Goal: Task Accomplishment & Management: Manage account settings

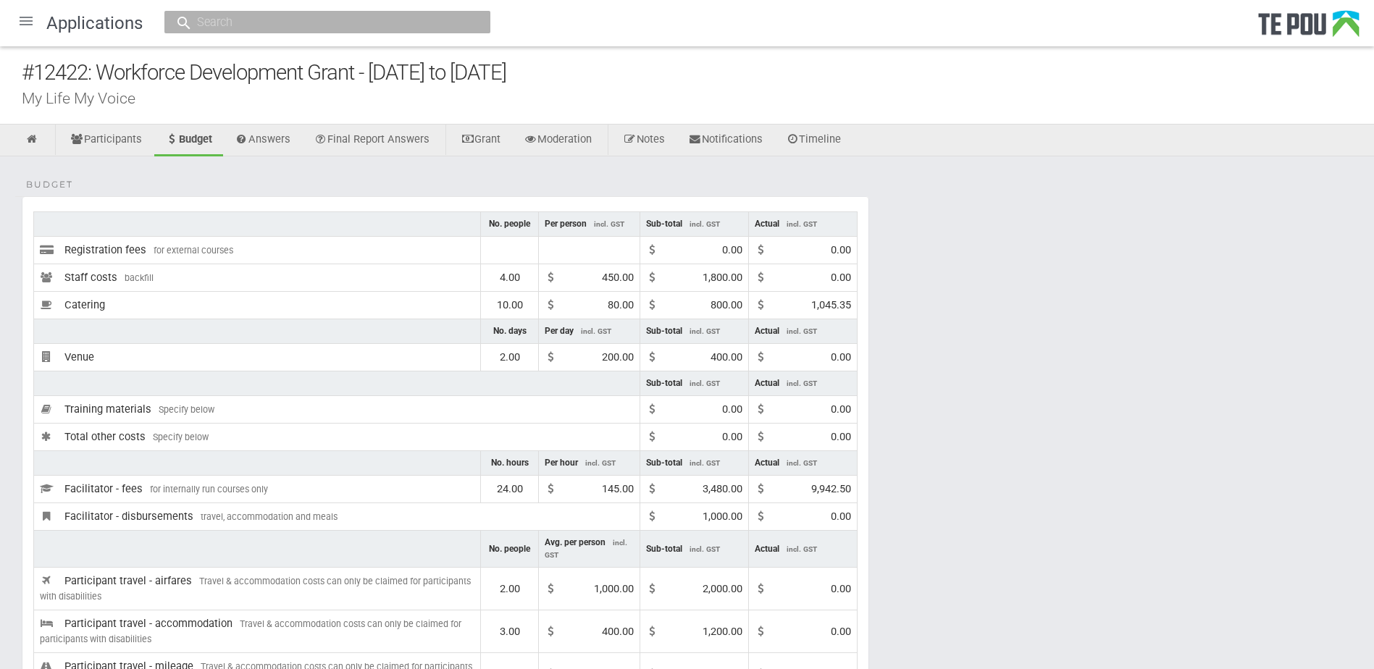
scroll to position [72, 0]
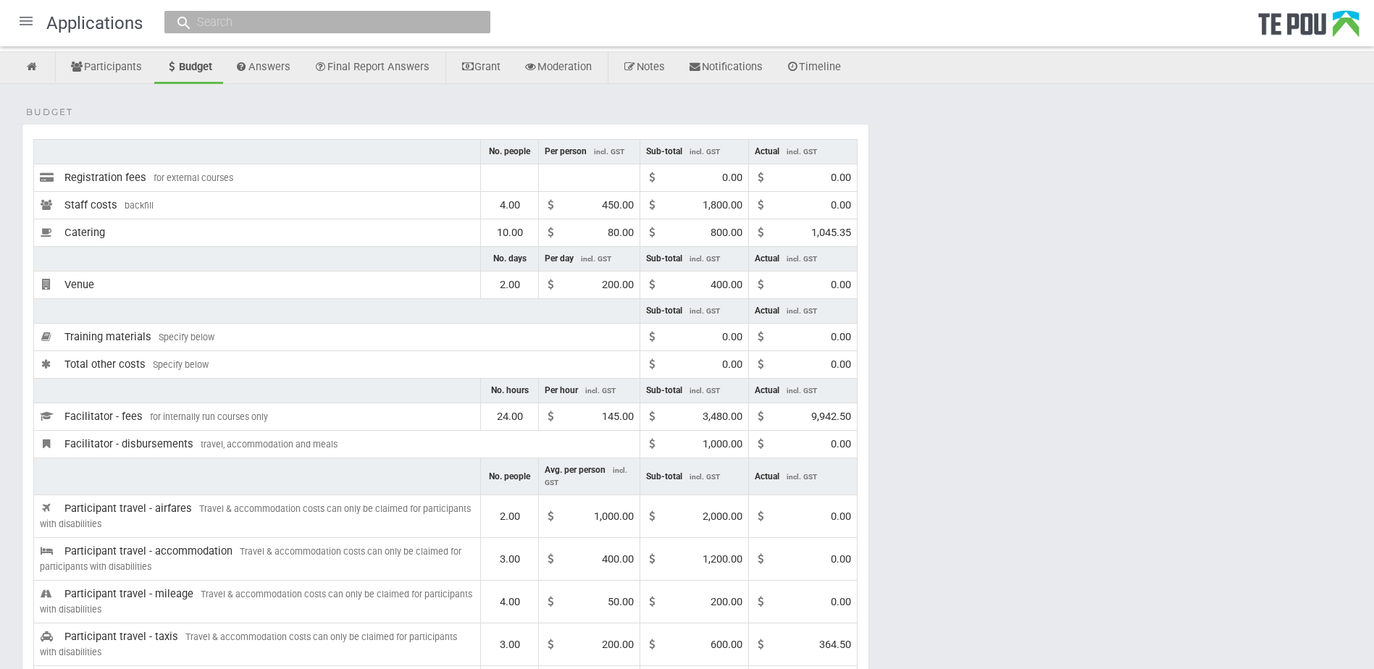
click at [31, 23] on div at bounding box center [26, 21] width 35 height 35
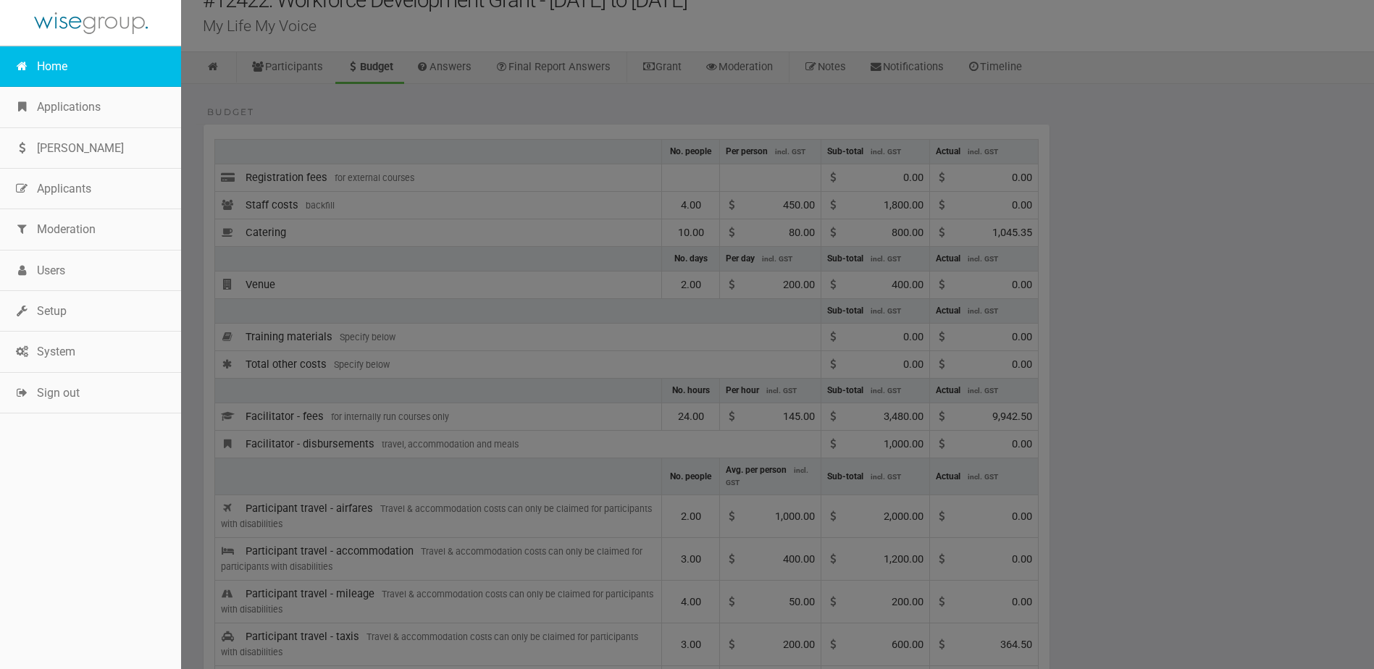
click at [35, 62] on link "Home" at bounding box center [90, 66] width 181 height 41
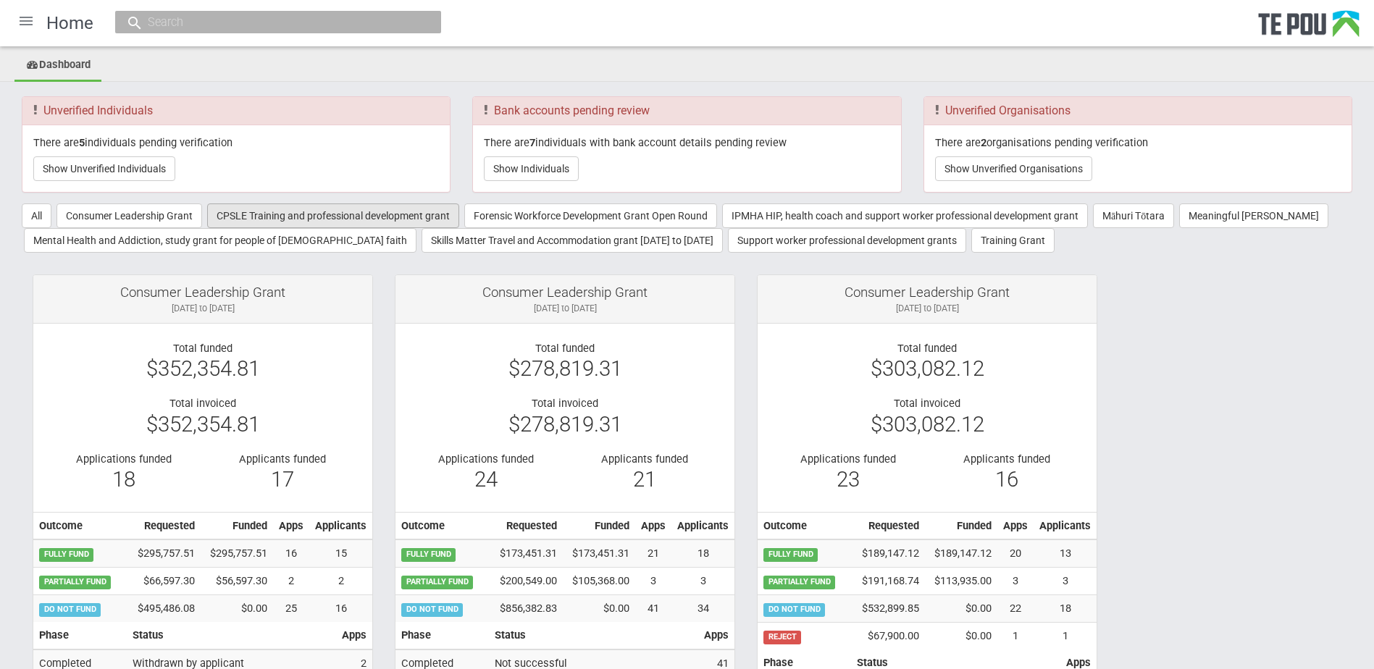
click at [243, 218] on button "CPSLE Training and professional development grant" at bounding box center [333, 216] width 252 height 25
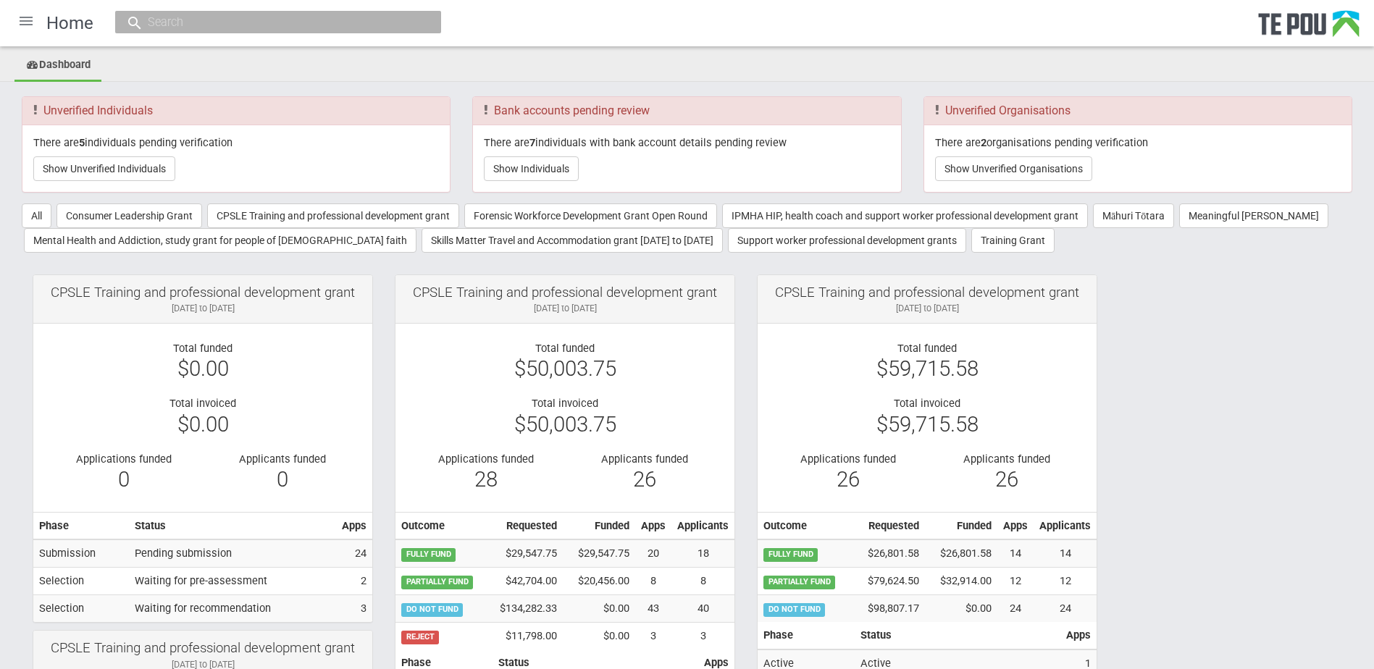
click at [29, 20] on div at bounding box center [26, 21] width 35 height 35
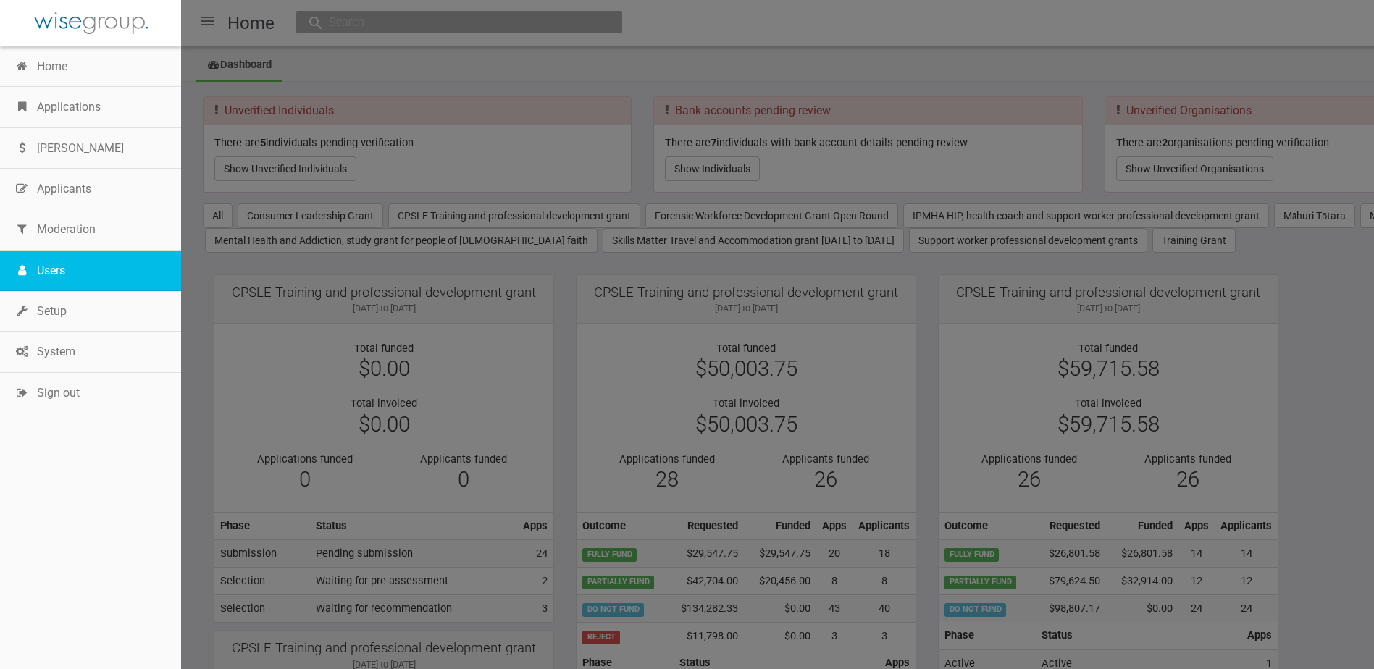
click at [75, 267] on link "Users" at bounding box center [90, 271] width 181 height 41
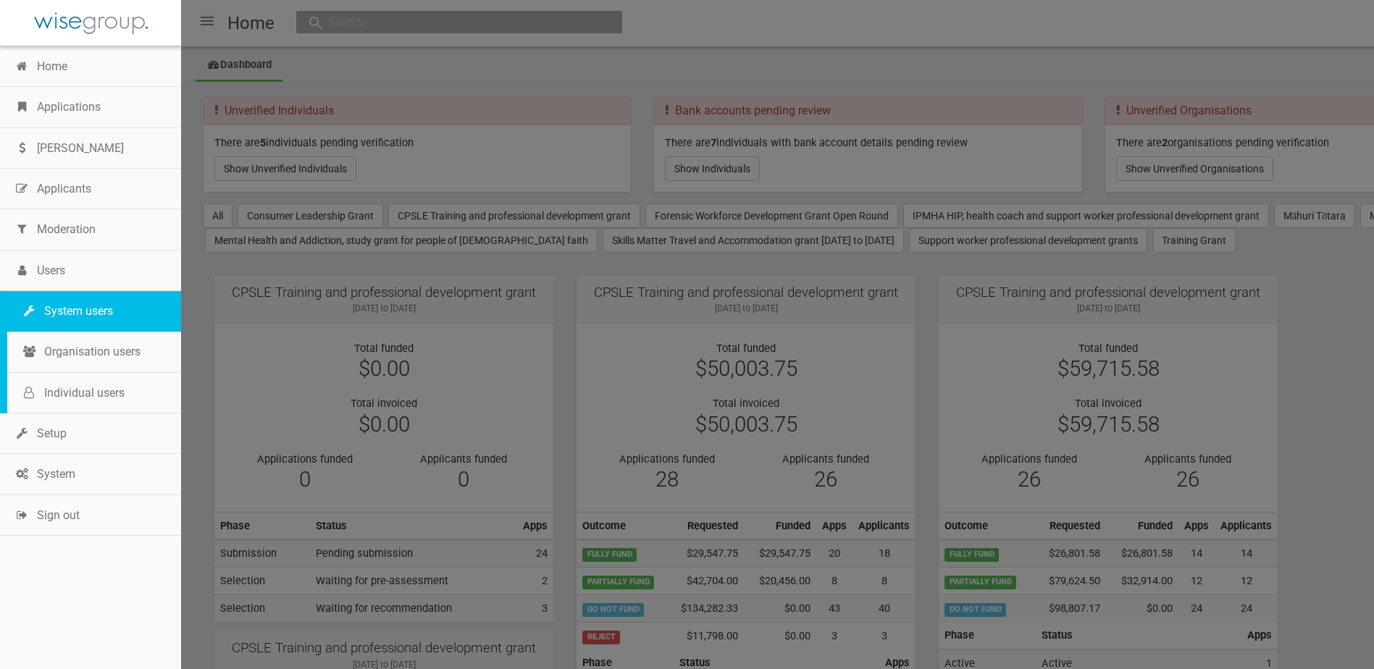
click at [85, 303] on link "System users" at bounding box center [94, 311] width 174 height 41
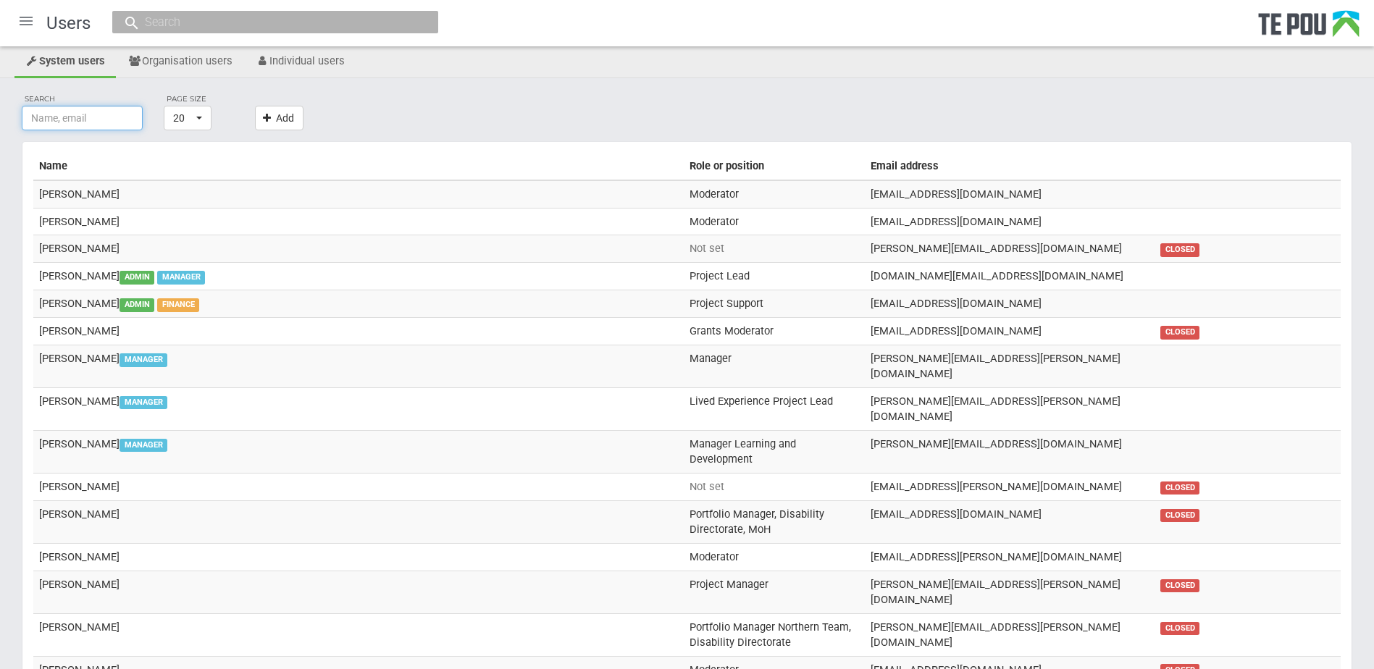
click at [59, 117] on input "text" at bounding box center [82, 118] width 121 height 25
type input "mel"
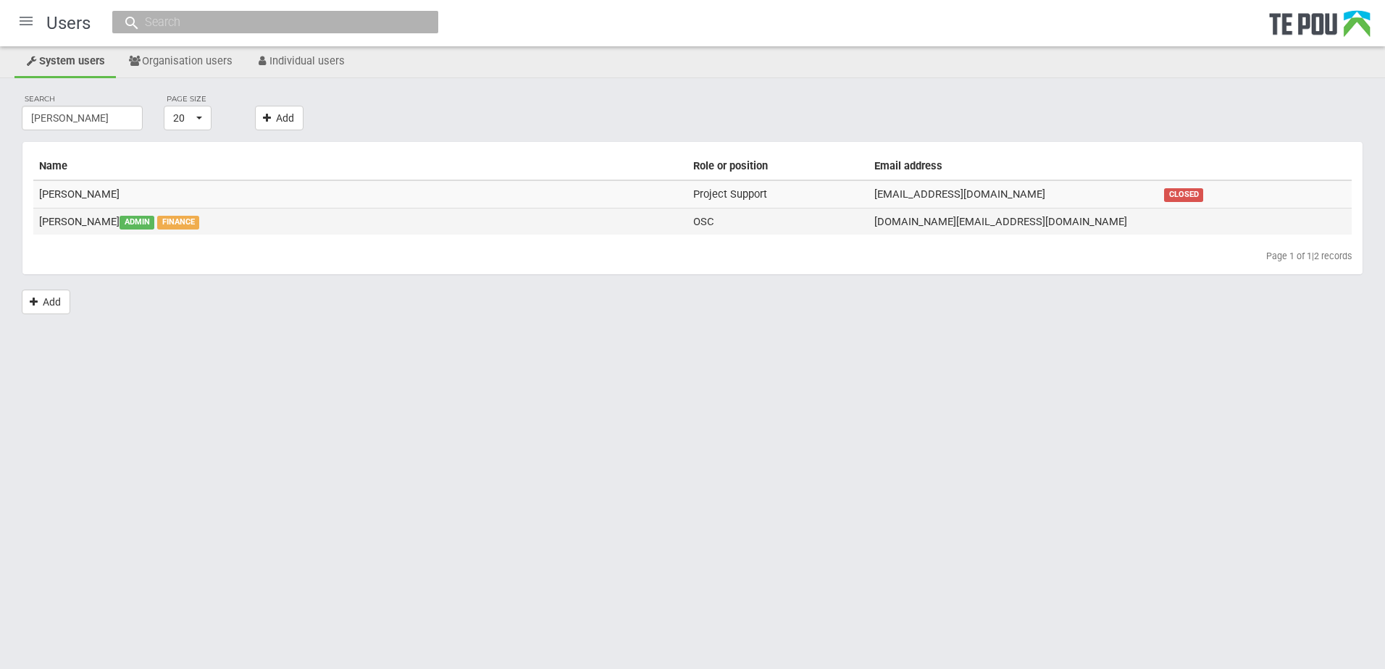
click at [275, 219] on td "Melody Ma ADMIN FINANCE" at bounding box center [360, 221] width 654 height 27
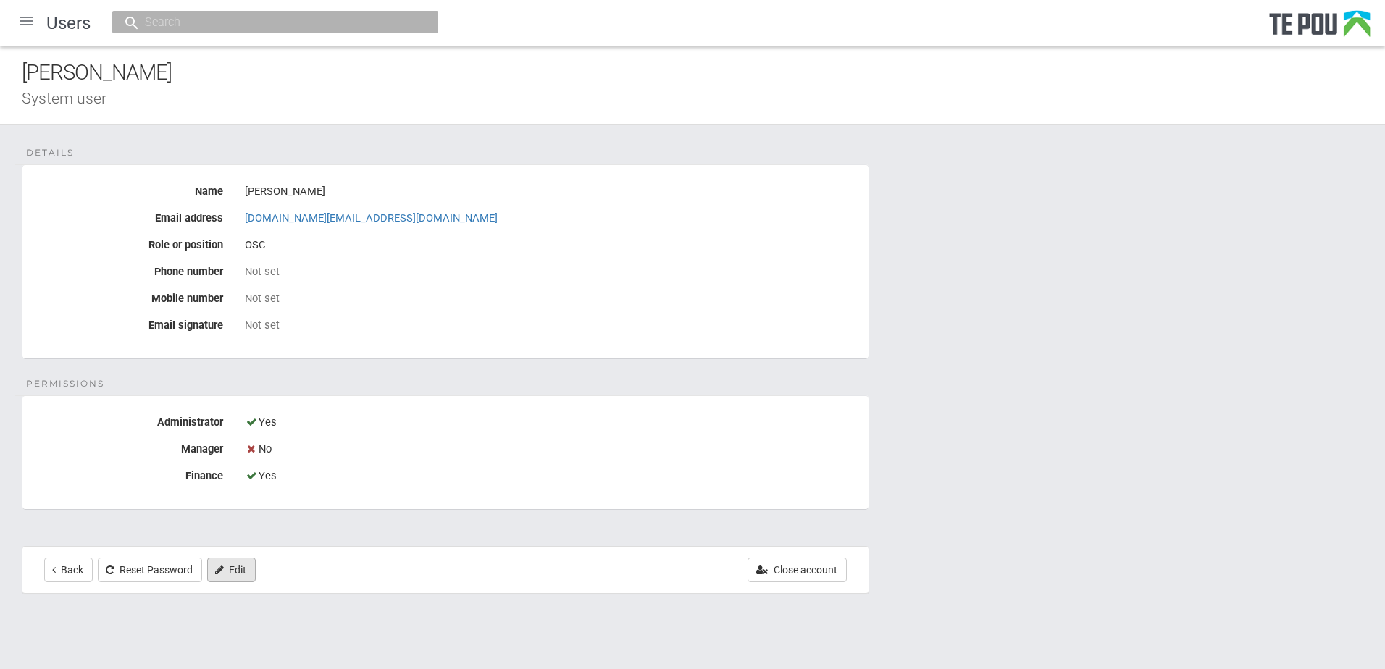
click at [211, 571] on link "Edit" at bounding box center [231, 570] width 49 height 25
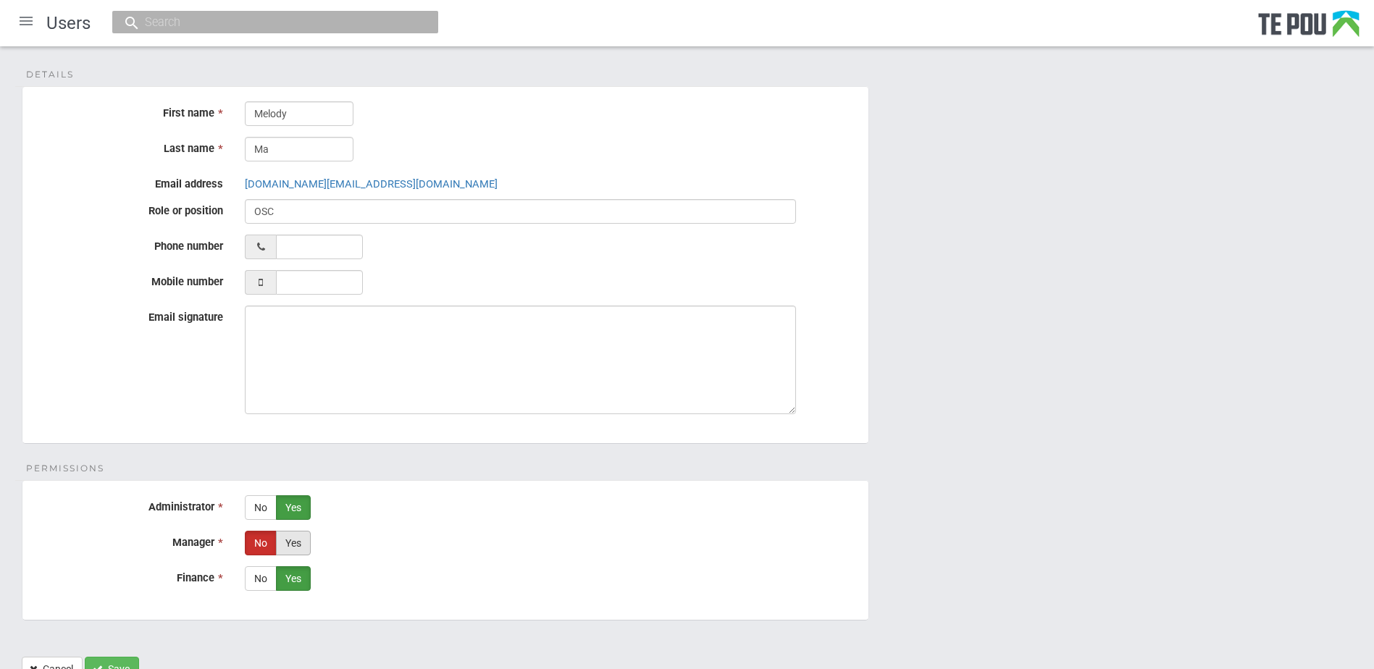
click at [281, 542] on label "Yes" at bounding box center [293, 543] width 35 height 25
radio input "true"
click at [124, 660] on button "Save" at bounding box center [112, 669] width 54 height 25
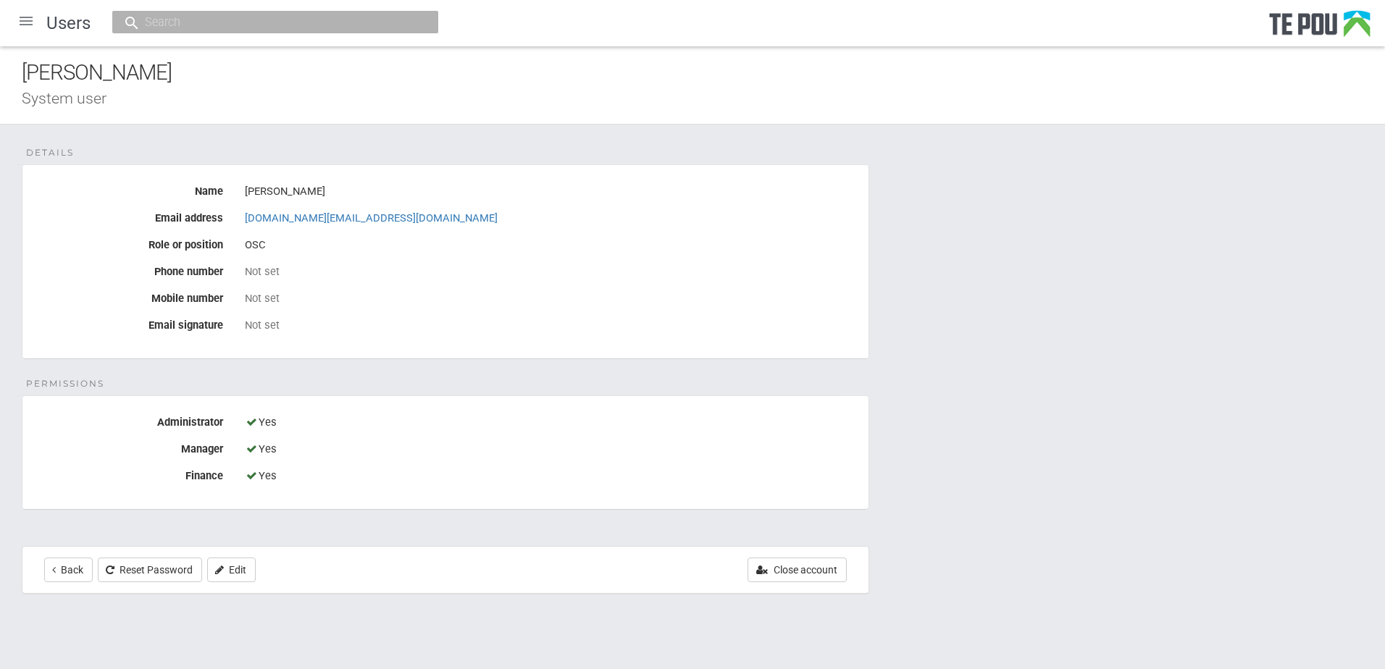
click at [27, 14] on div at bounding box center [26, 21] width 35 height 35
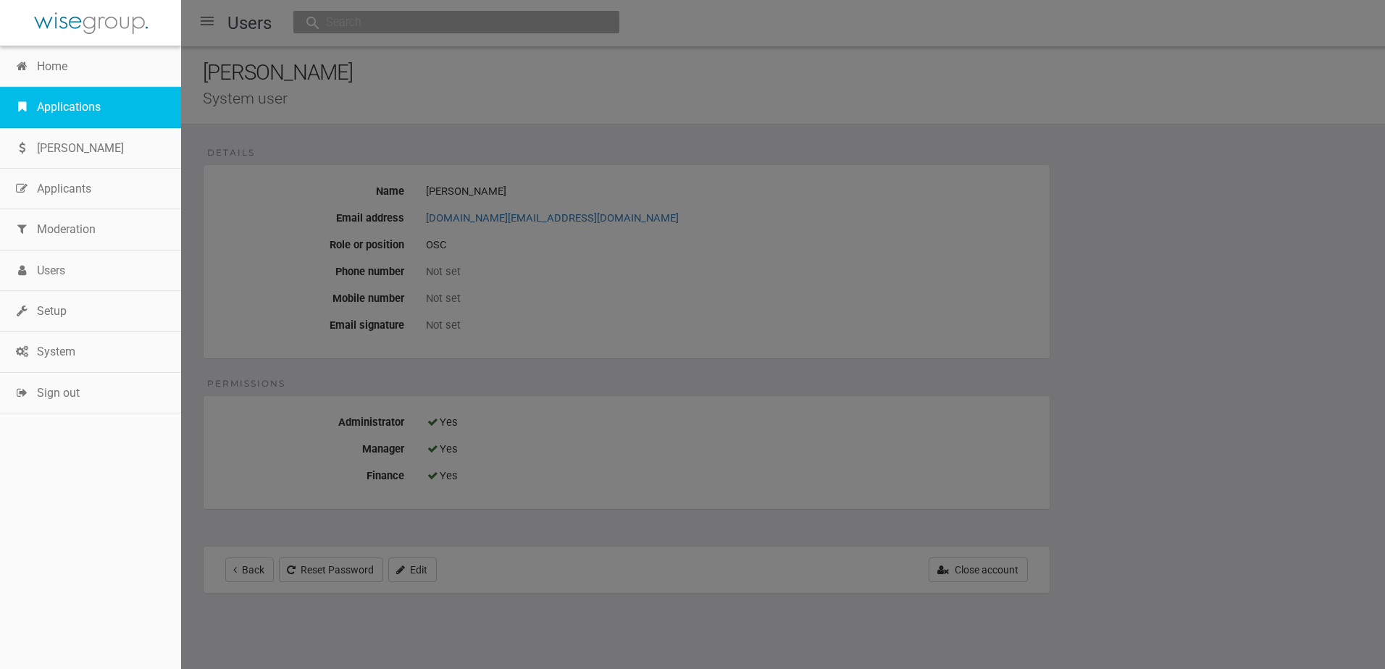
click at [36, 104] on link "Applications" at bounding box center [90, 107] width 181 height 41
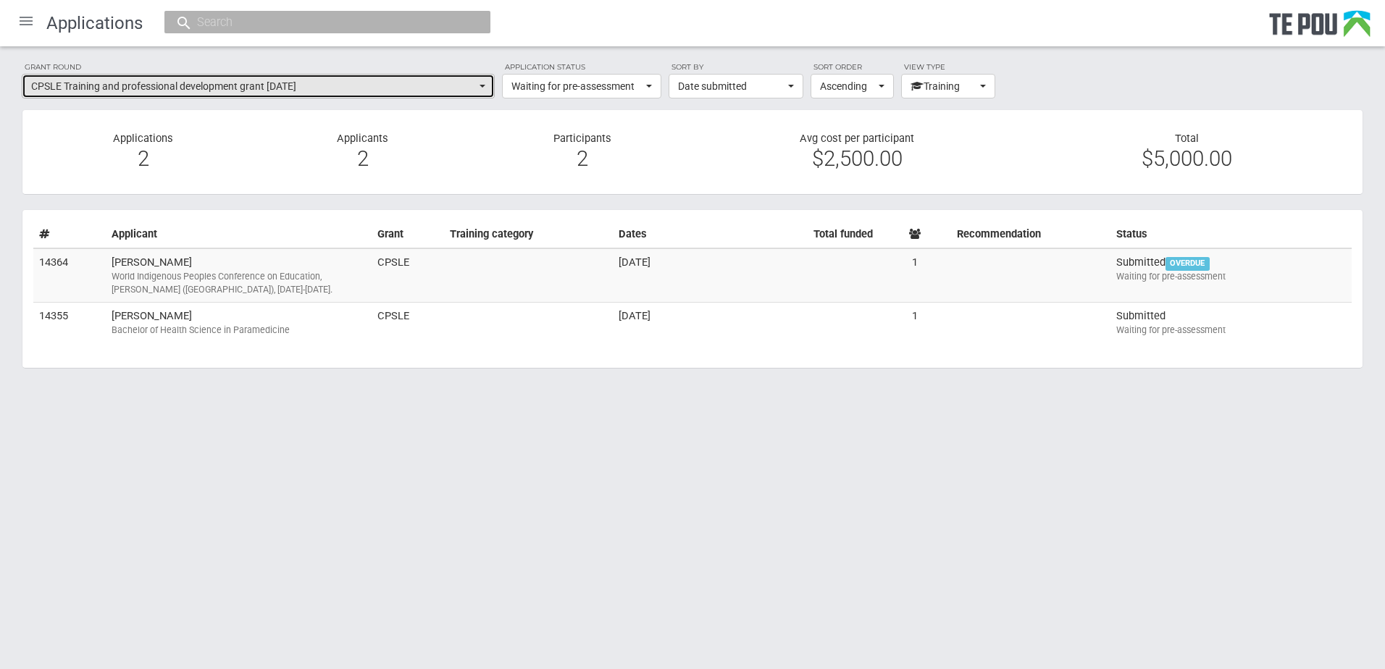
click at [112, 92] on span "CPSLE Training and professional development grant September 2025" at bounding box center [253, 86] width 445 height 14
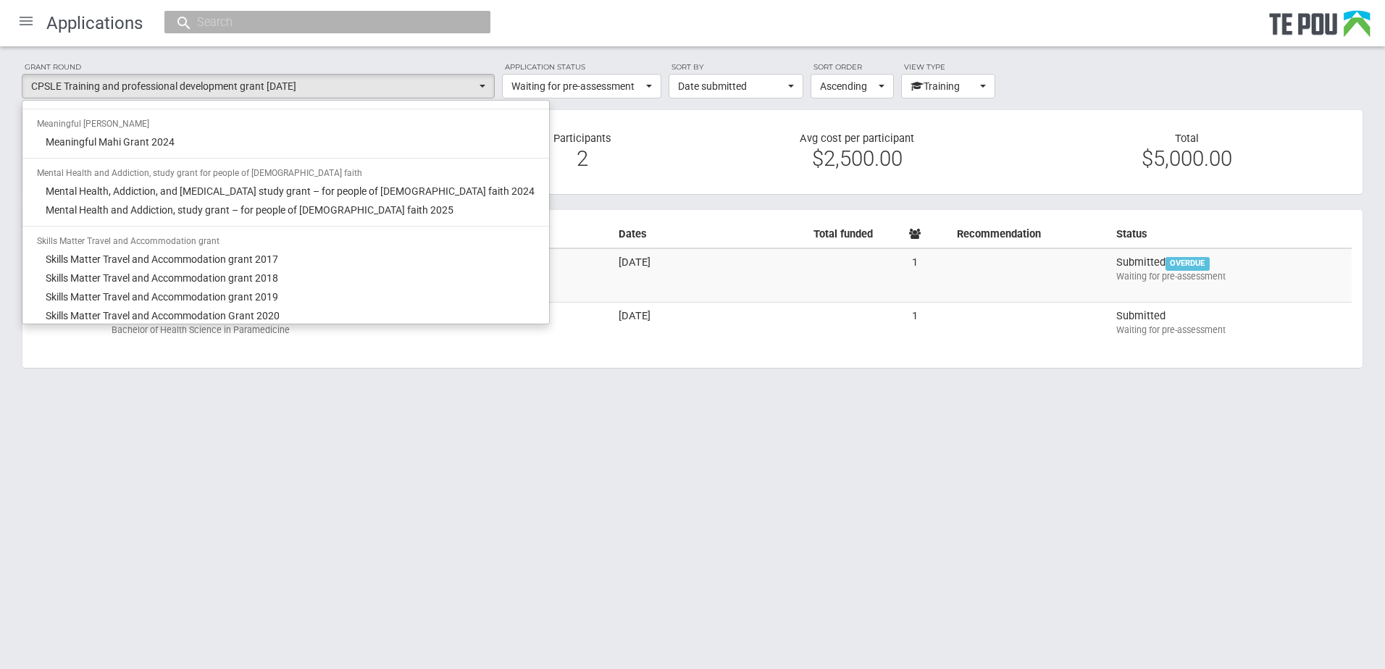
scroll to position [1168, 0]
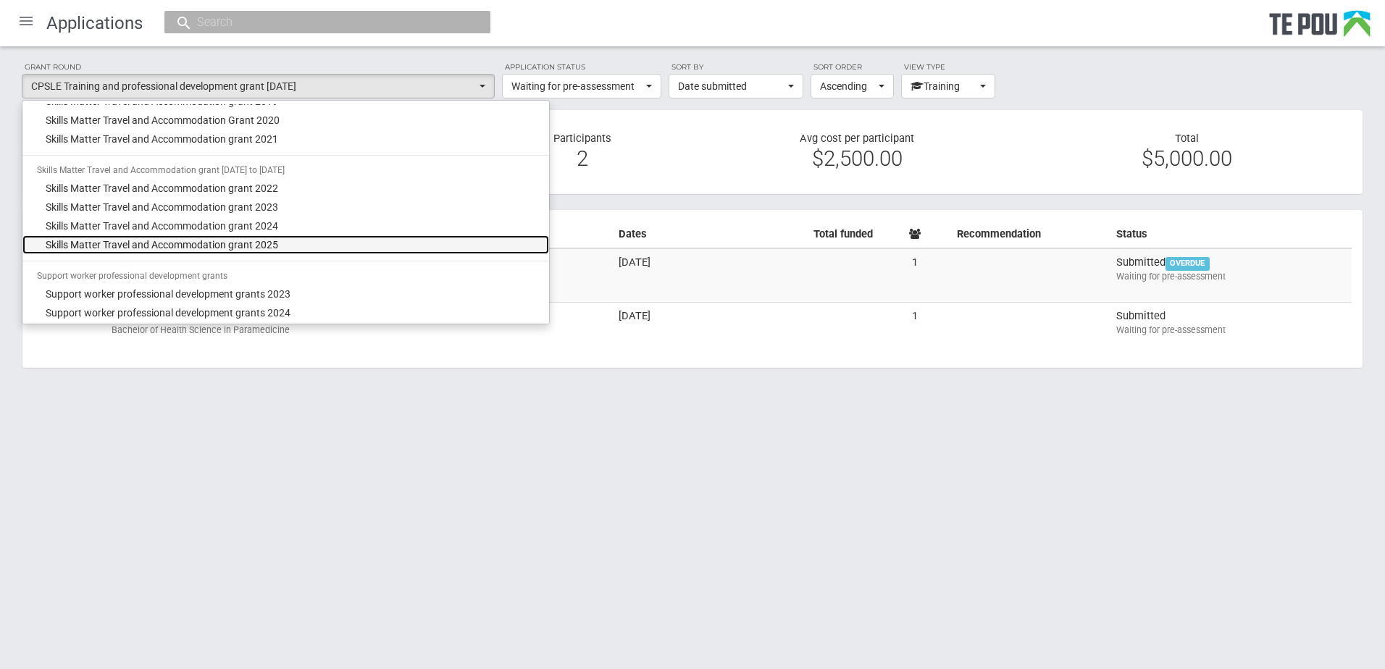
click at [151, 241] on span "Skills Matter Travel and Accommodation grant 2025" at bounding box center [162, 245] width 232 height 14
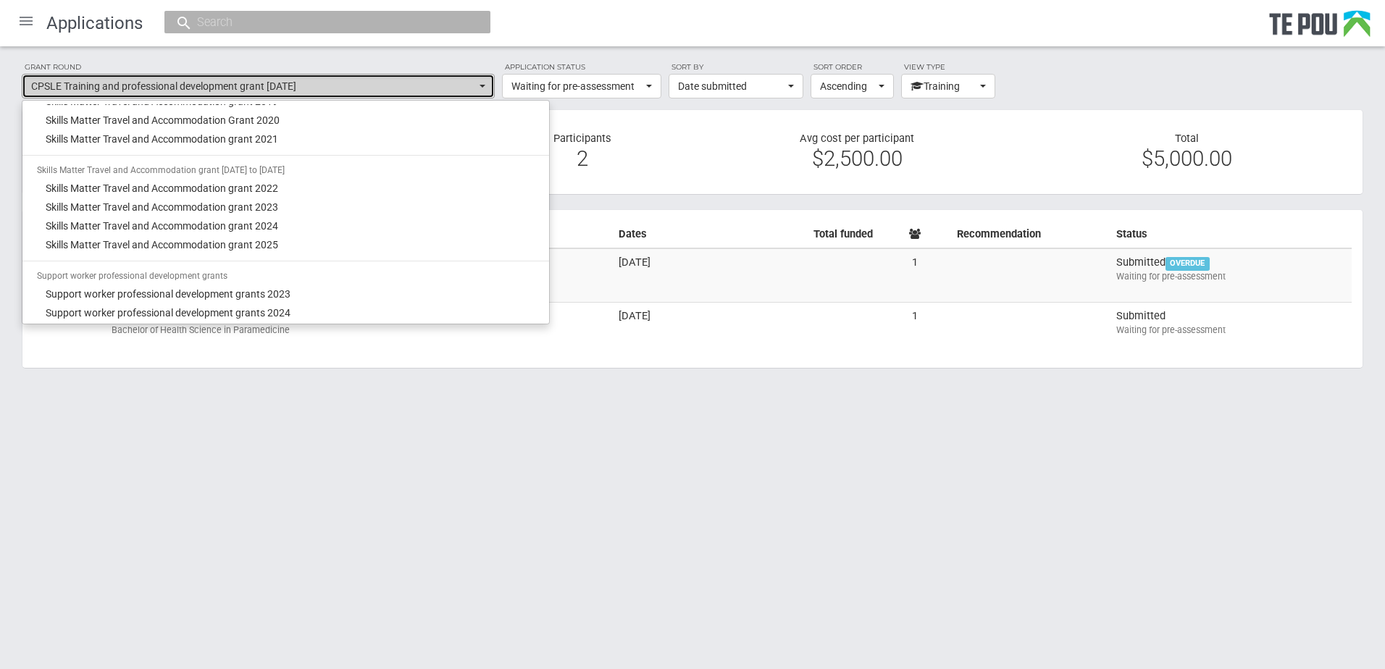
select select "67"
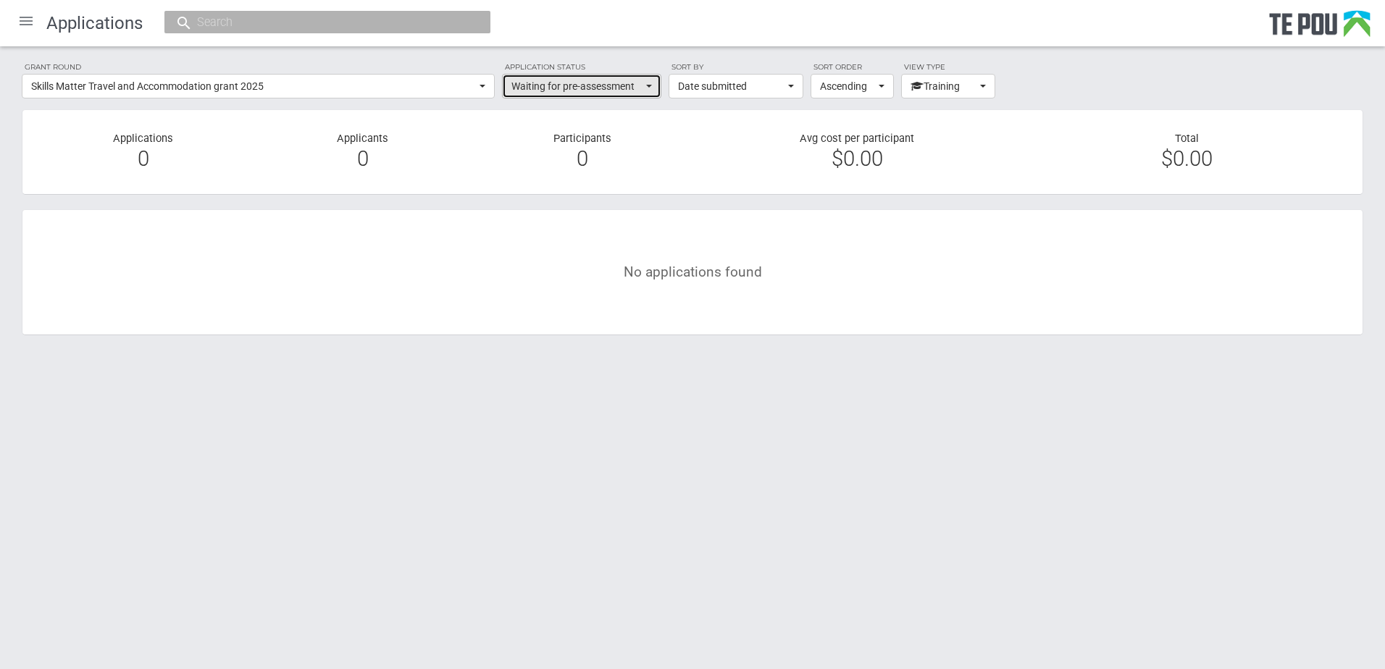
click at [546, 91] on span "Waiting for pre-assessment" at bounding box center [576, 86] width 131 height 14
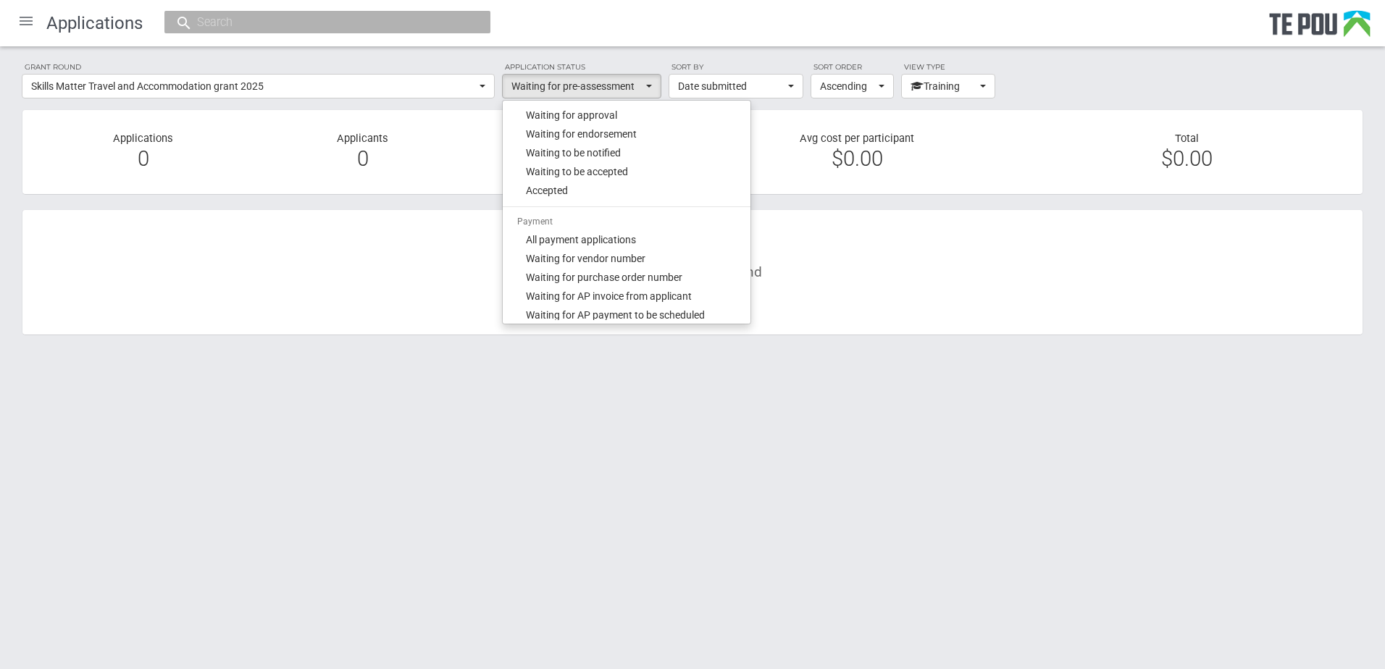
scroll to position [217, 0]
click at [587, 247] on span "Waiting for vendor number" at bounding box center [586, 250] width 120 height 14
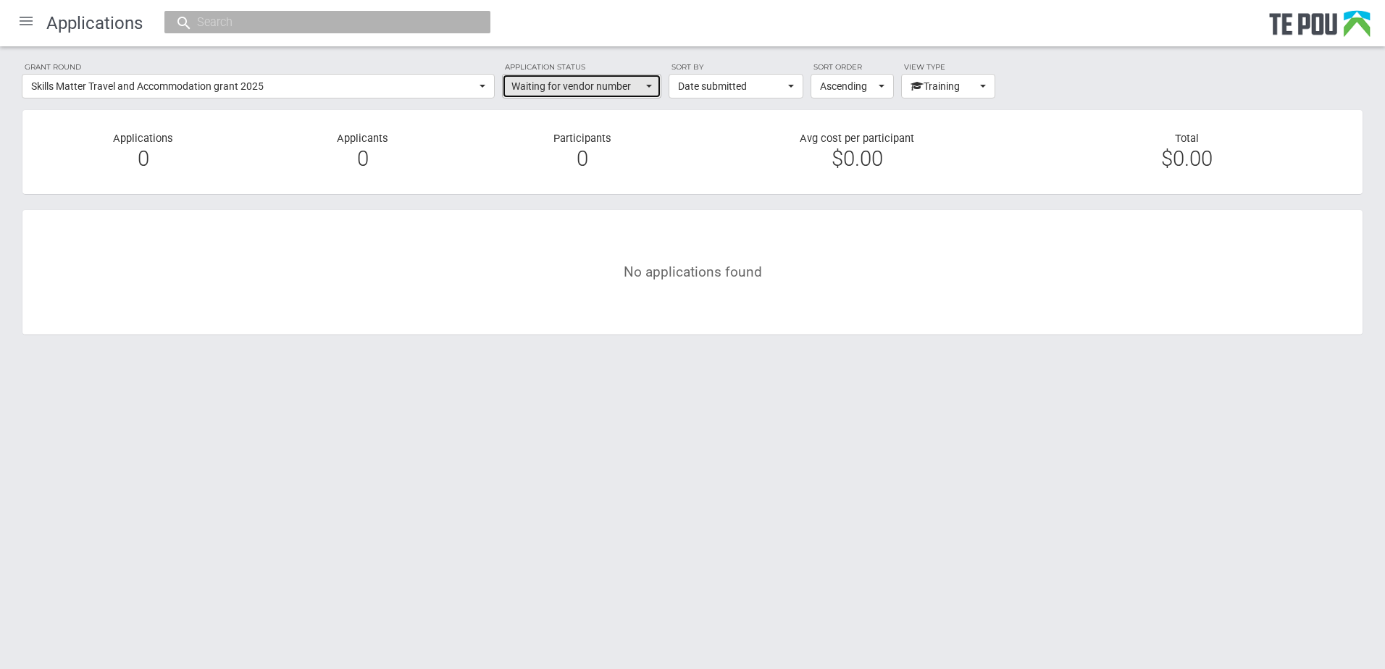
click at [624, 85] on span "Waiting for vendor number" at bounding box center [576, 86] width 131 height 14
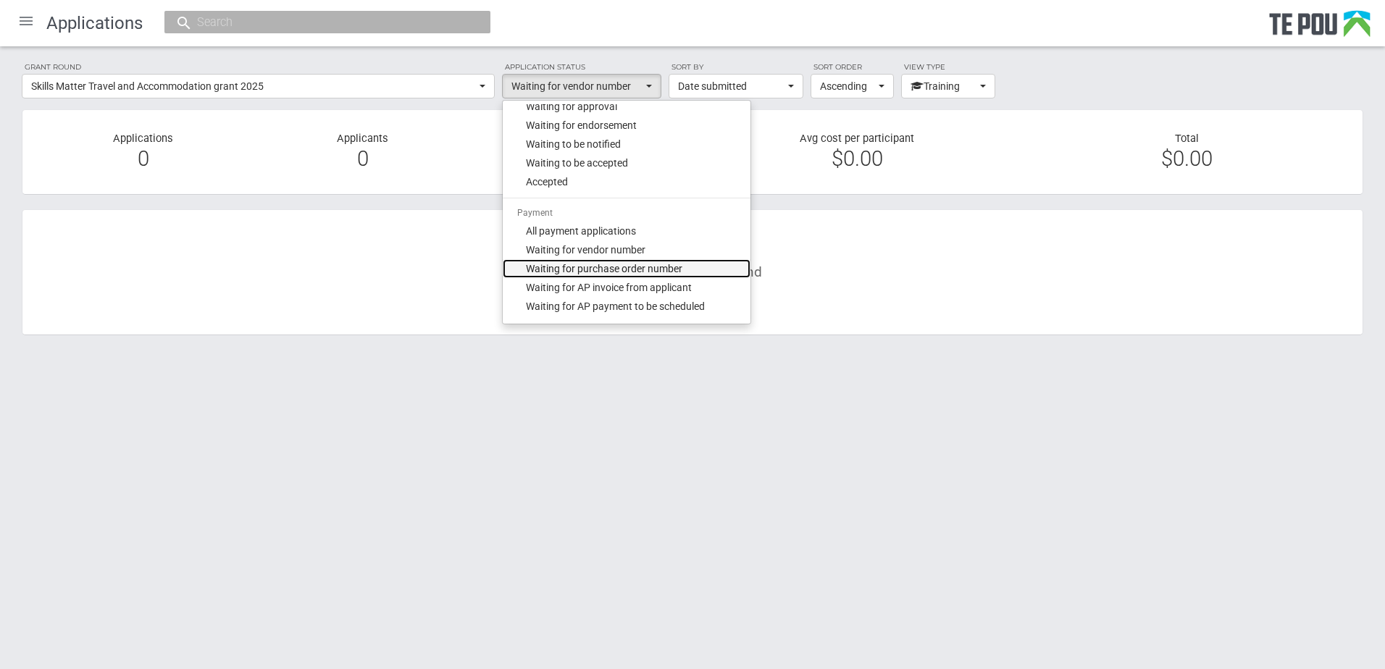
click at [604, 269] on span "Waiting for purchase order number" at bounding box center [604, 268] width 156 height 14
select select "201"
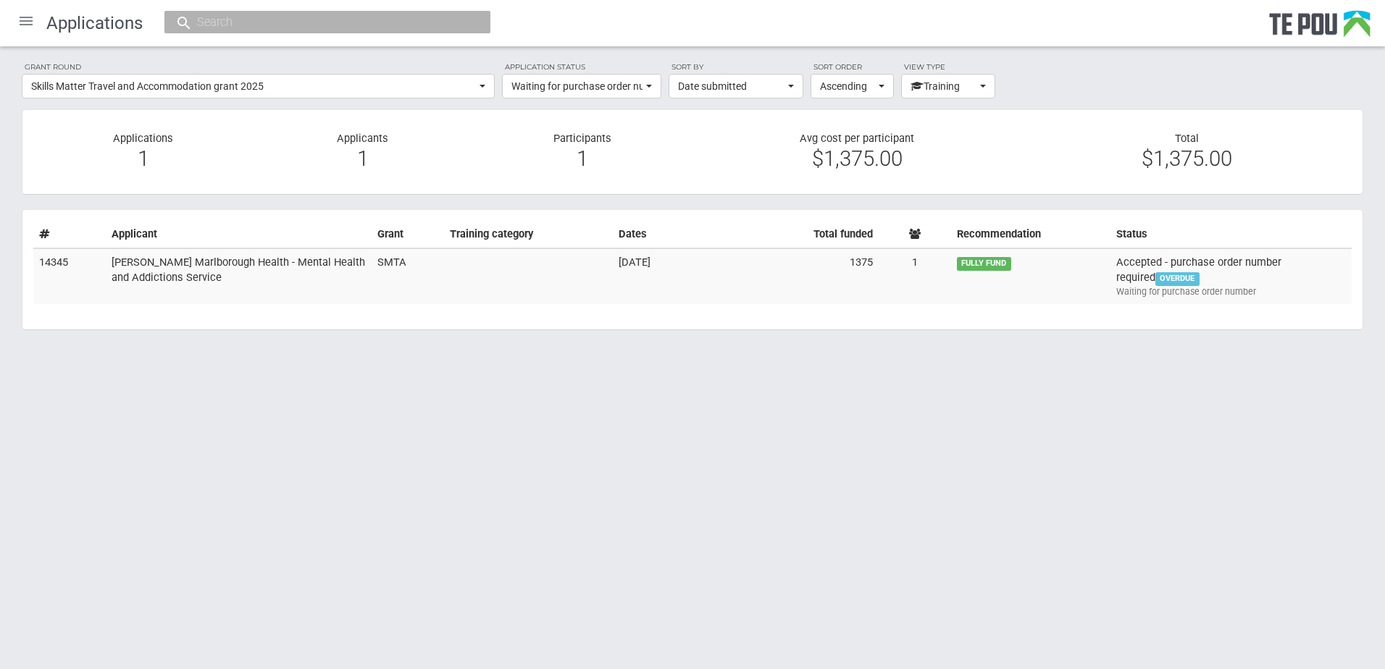
click at [604, 269] on td at bounding box center [528, 276] width 169 height 56
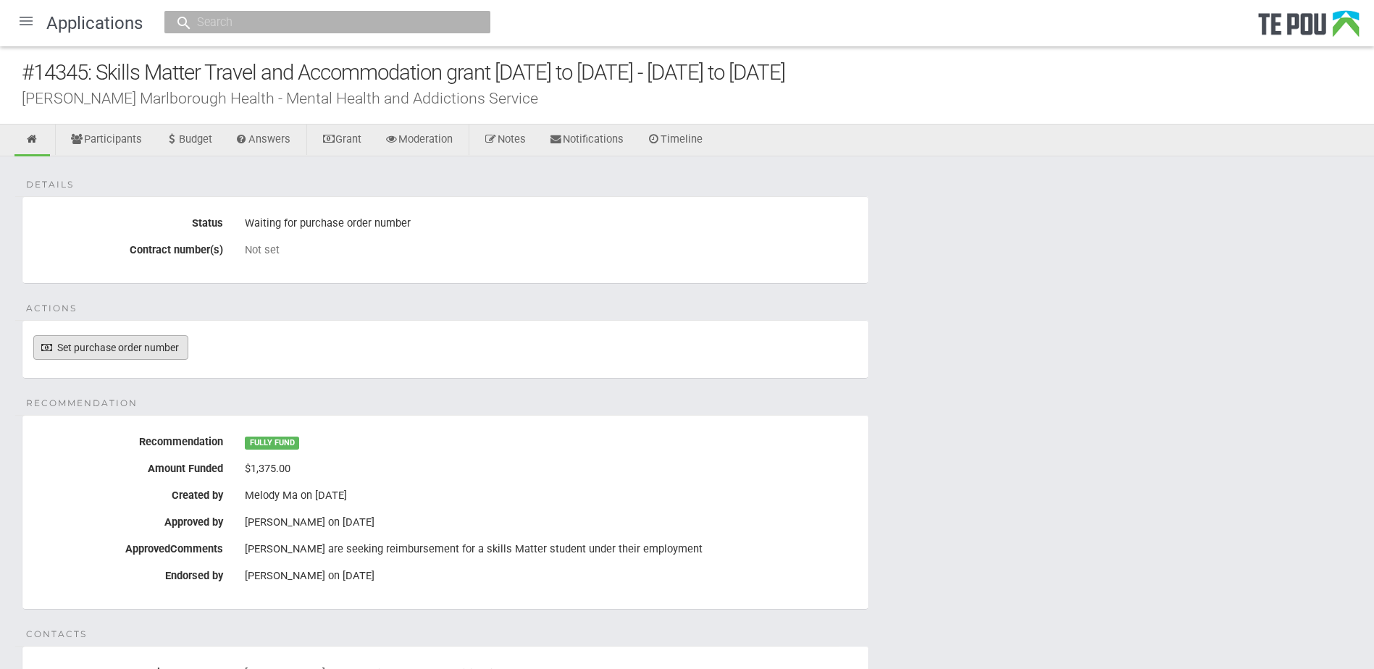
click at [156, 352] on link "Set purchase order number" at bounding box center [110, 347] width 155 height 25
click at [22, 20] on div at bounding box center [26, 21] width 35 height 35
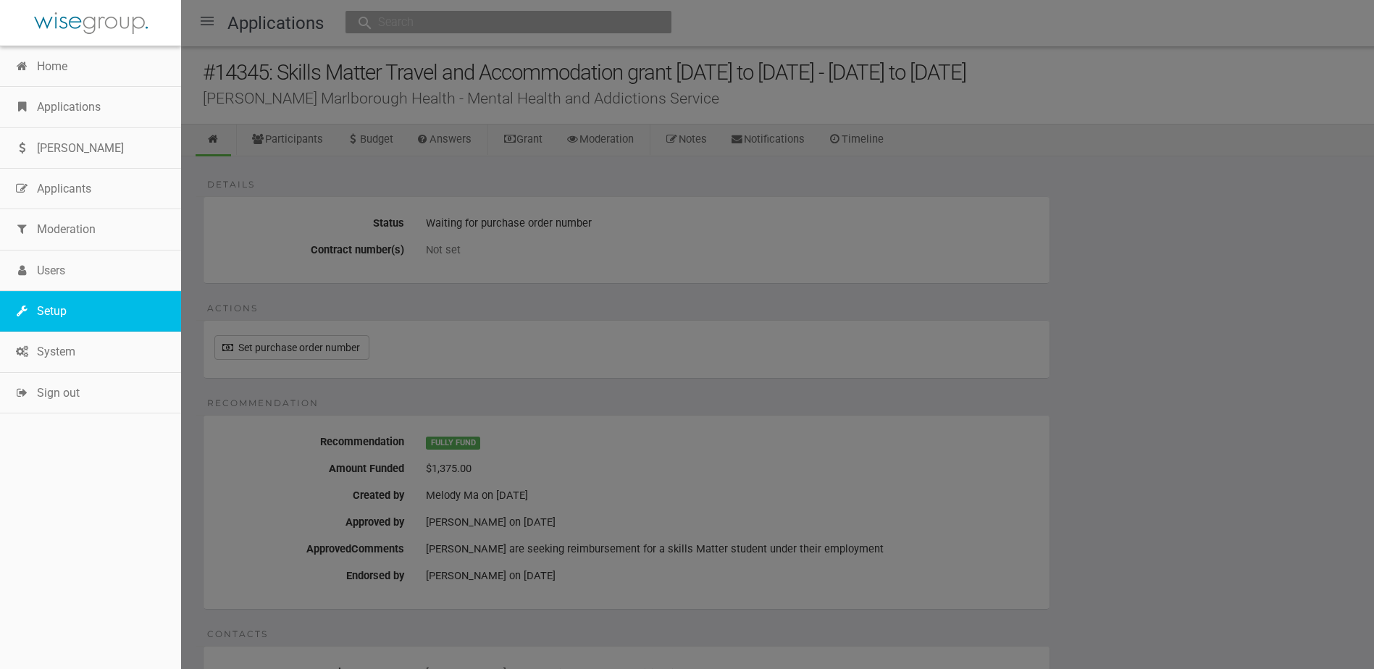
click at [61, 301] on link "Setup" at bounding box center [90, 311] width 181 height 41
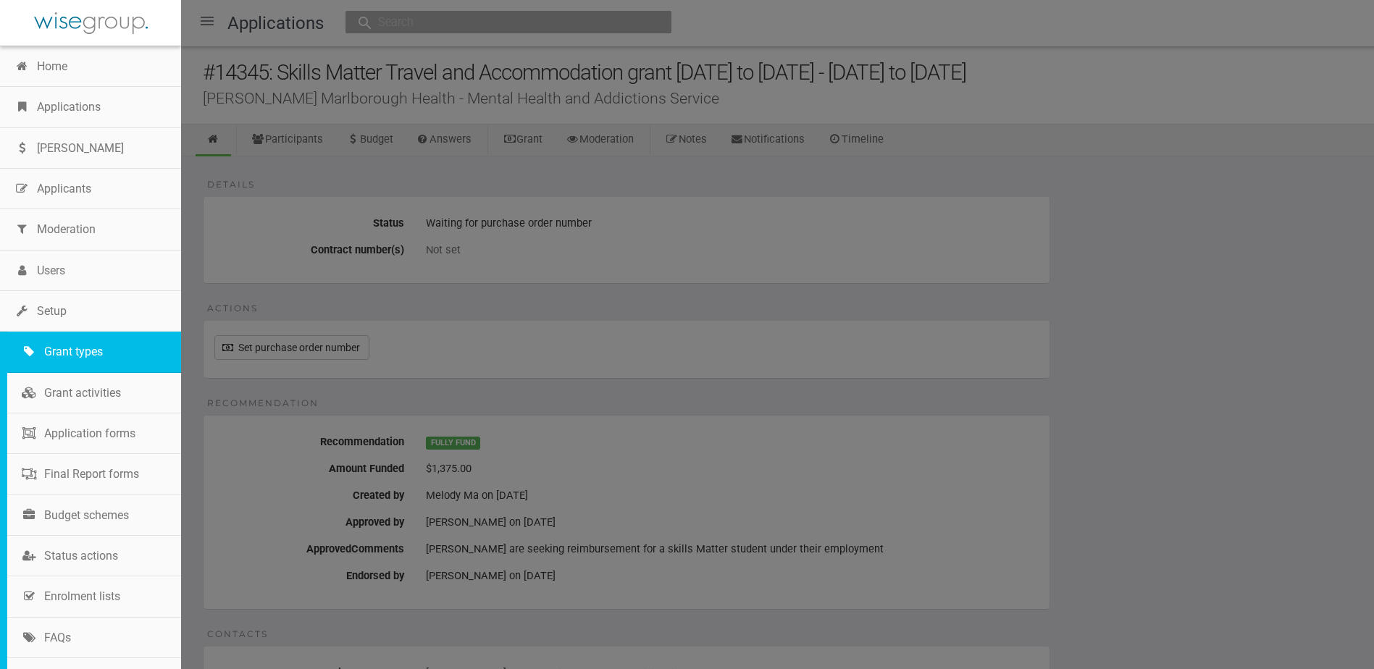
click at [77, 350] on link "Grant types" at bounding box center [94, 352] width 174 height 41
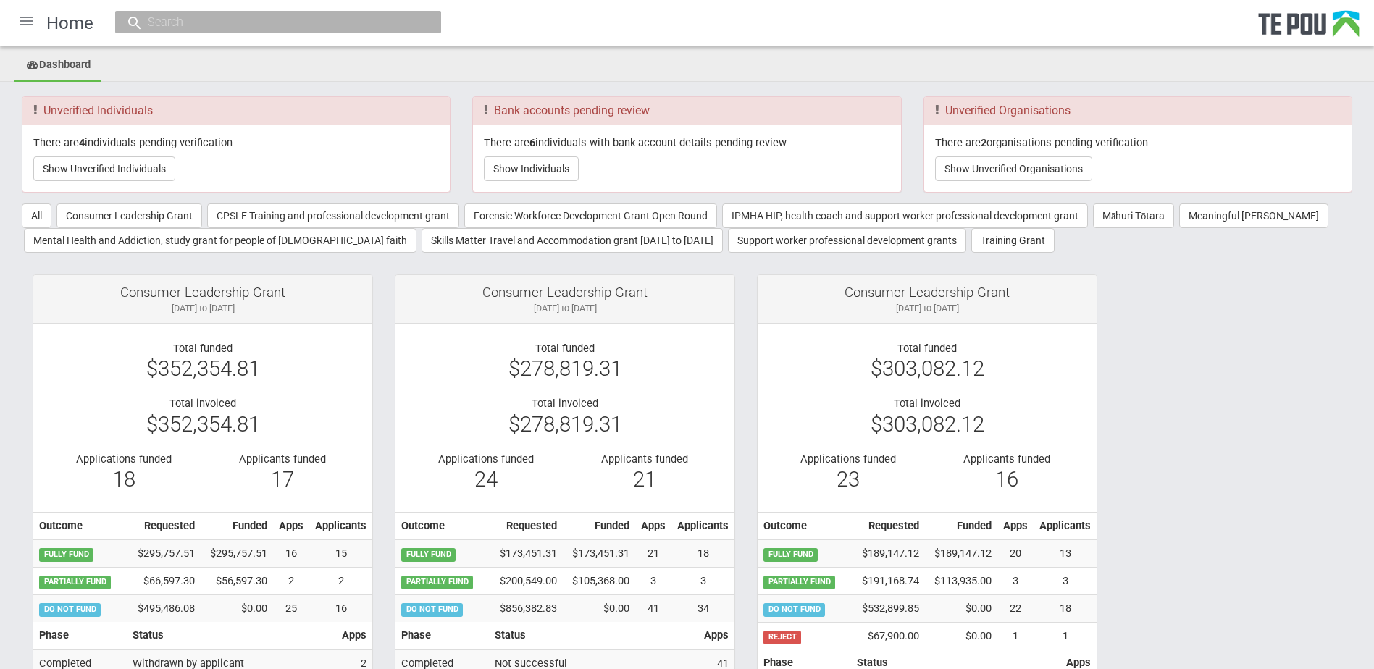
click at [28, 21] on div at bounding box center [26, 21] width 35 height 35
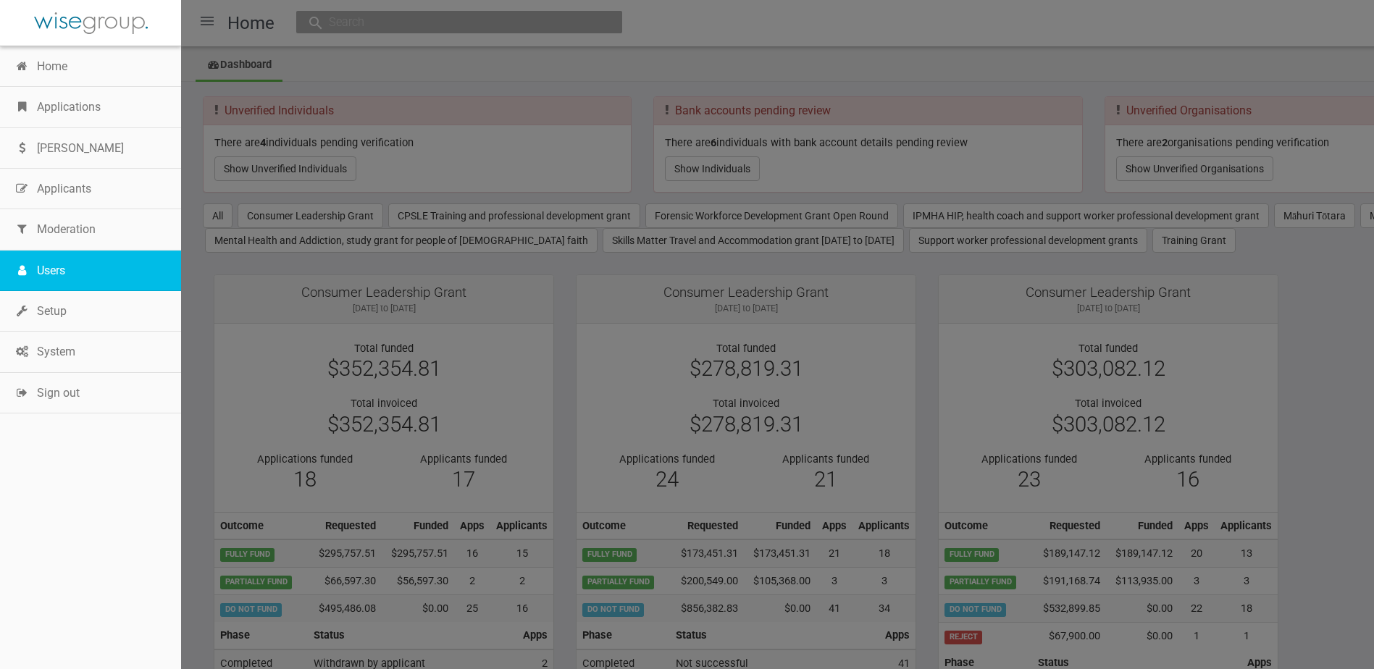
click at [75, 263] on link "Users" at bounding box center [90, 271] width 181 height 41
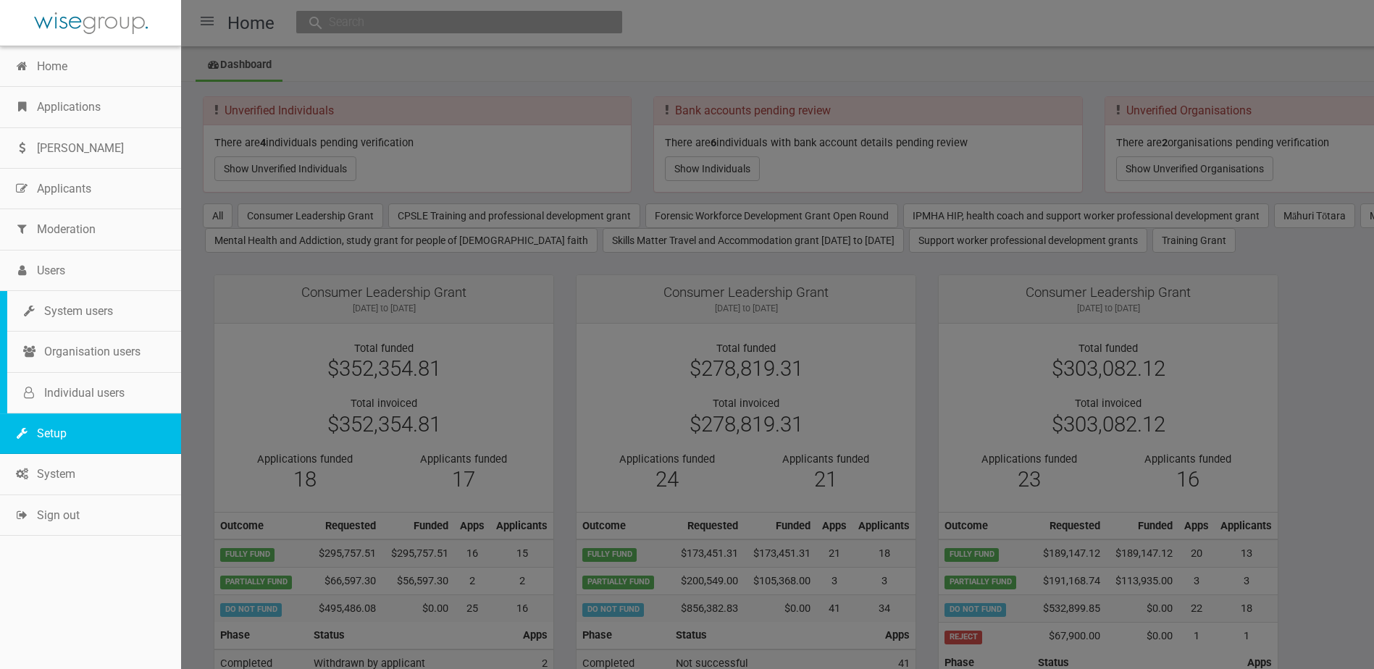
click at [81, 437] on link "Setup" at bounding box center [90, 434] width 181 height 41
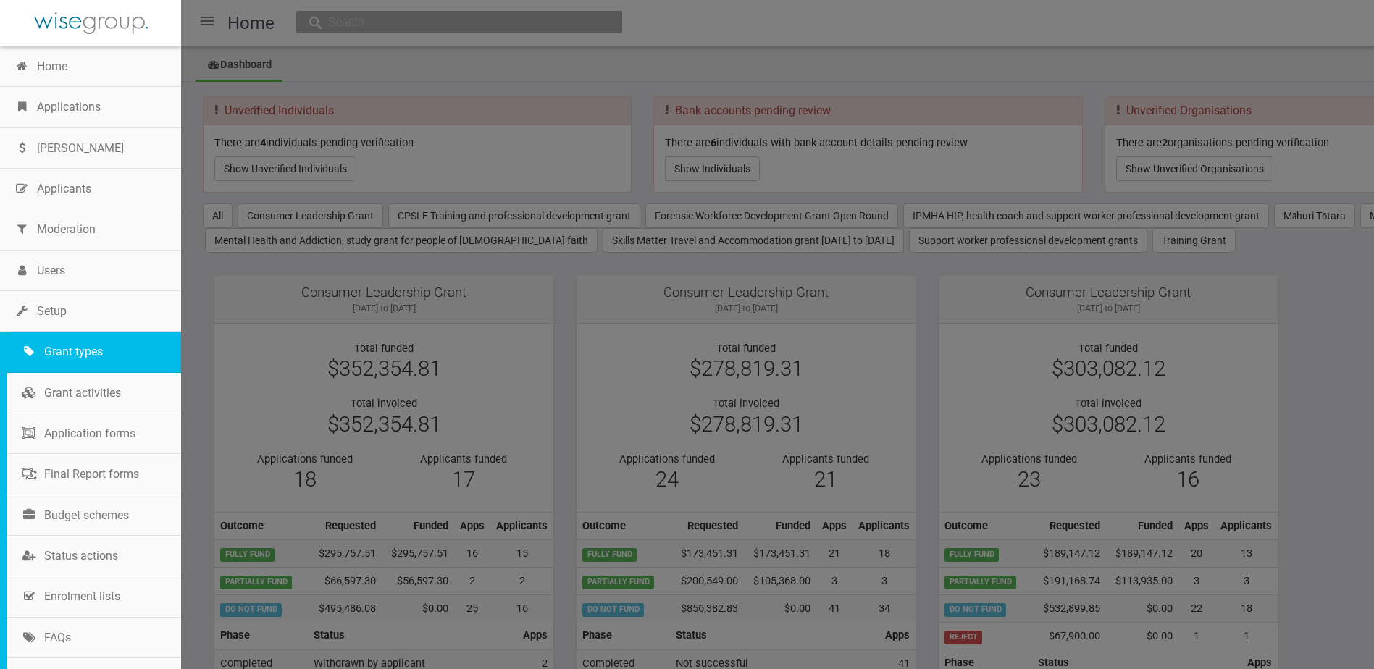
click at [92, 353] on link "Grant types" at bounding box center [94, 352] width 174 height 41
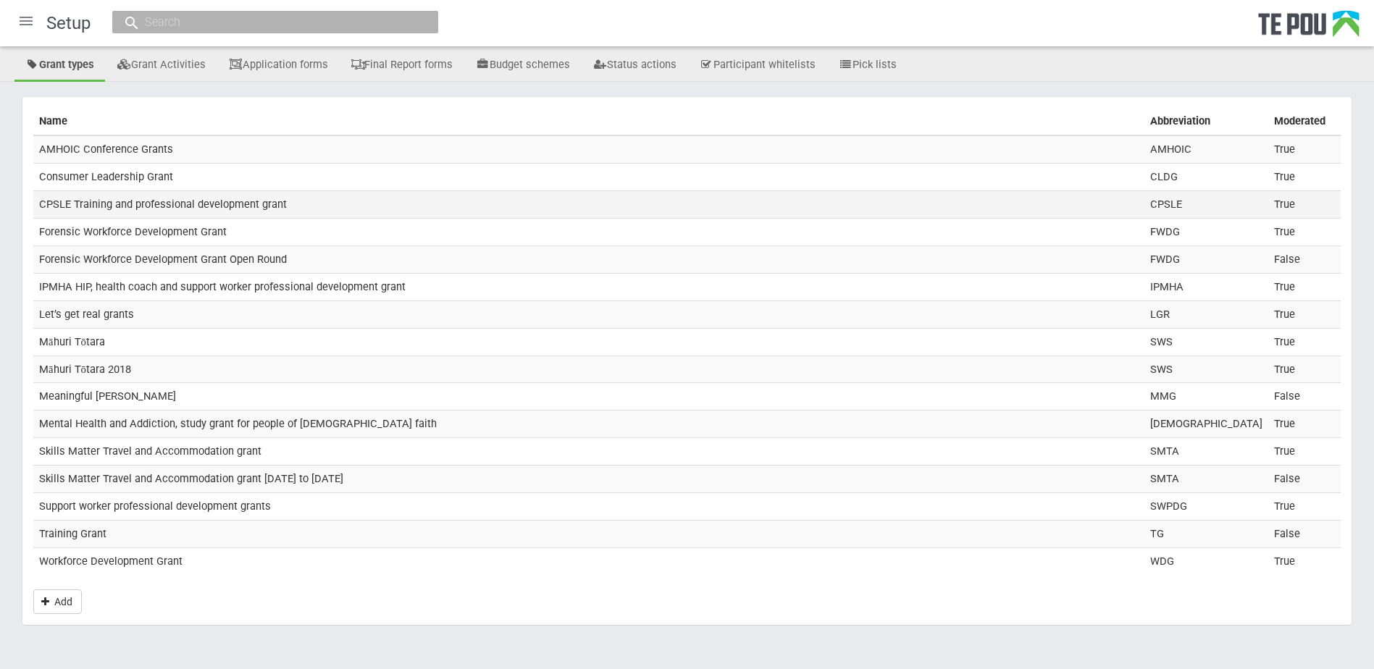
click at [112, 202] on td "CPSLE Training and professional development grant" at bounding box center [588, 204] width 1111 height 28
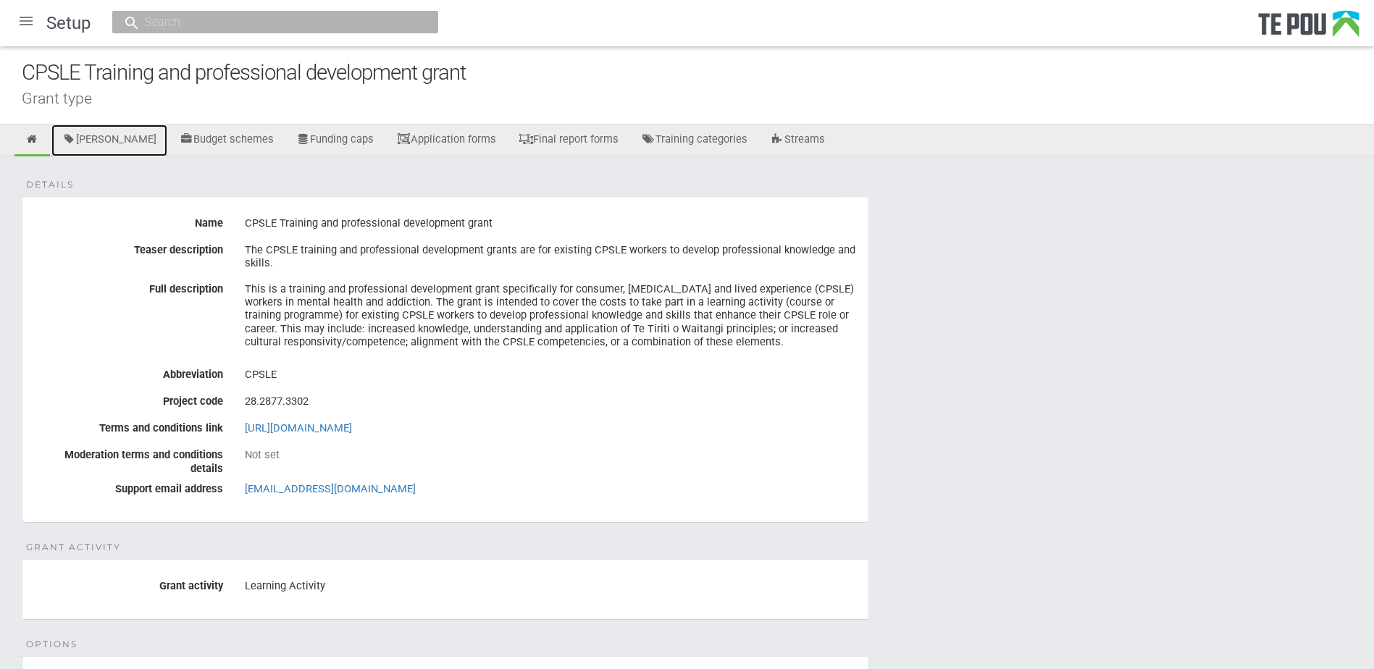
click at [110, 138] on link "[PERSON_NAME]" at bounding box center [109, 141] width 116 height 32
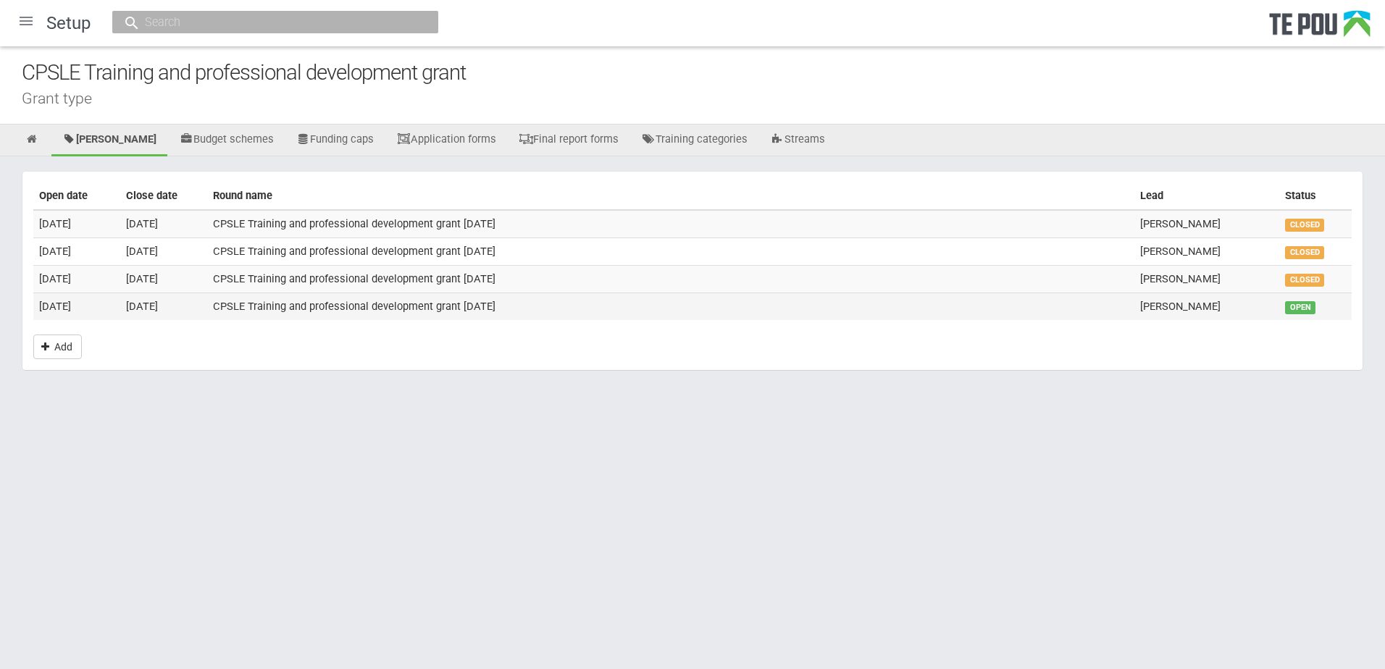
click at [264, 306] on td "CPSLE Training and professional development grant [DATE]" at bounding box center [670, 306] width 927 height 27
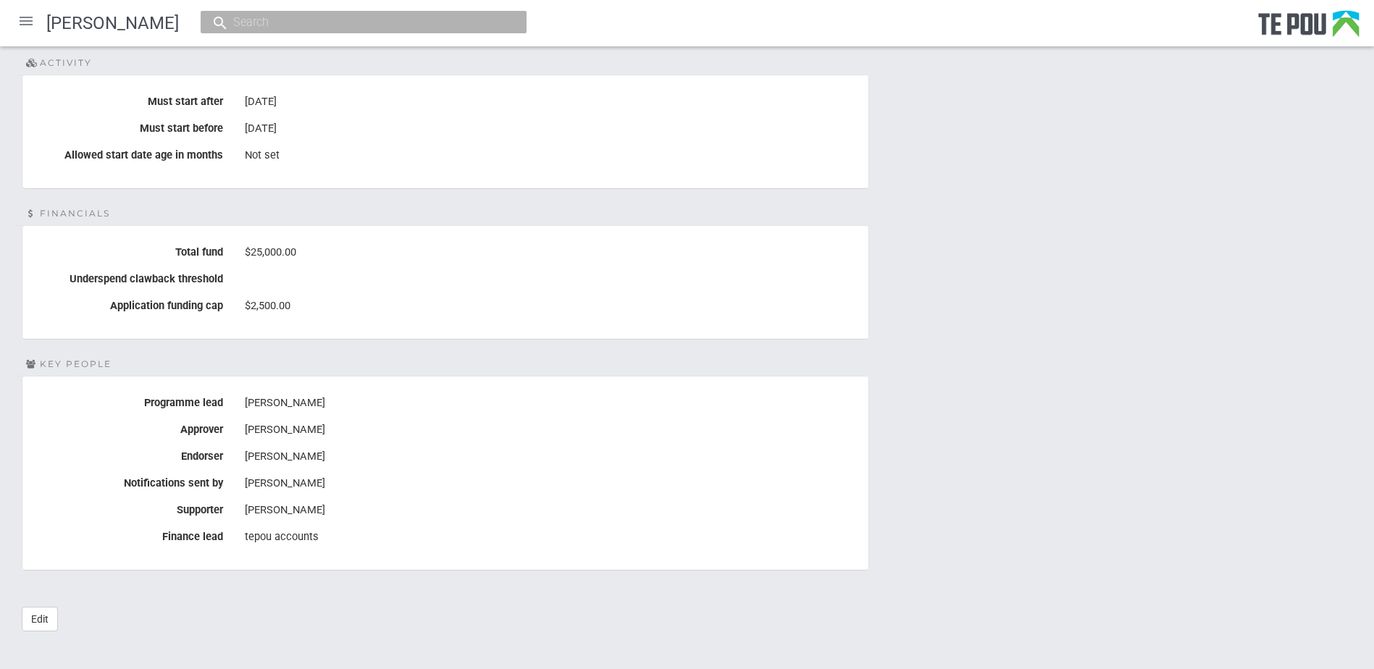
scroll to position [578, 0]
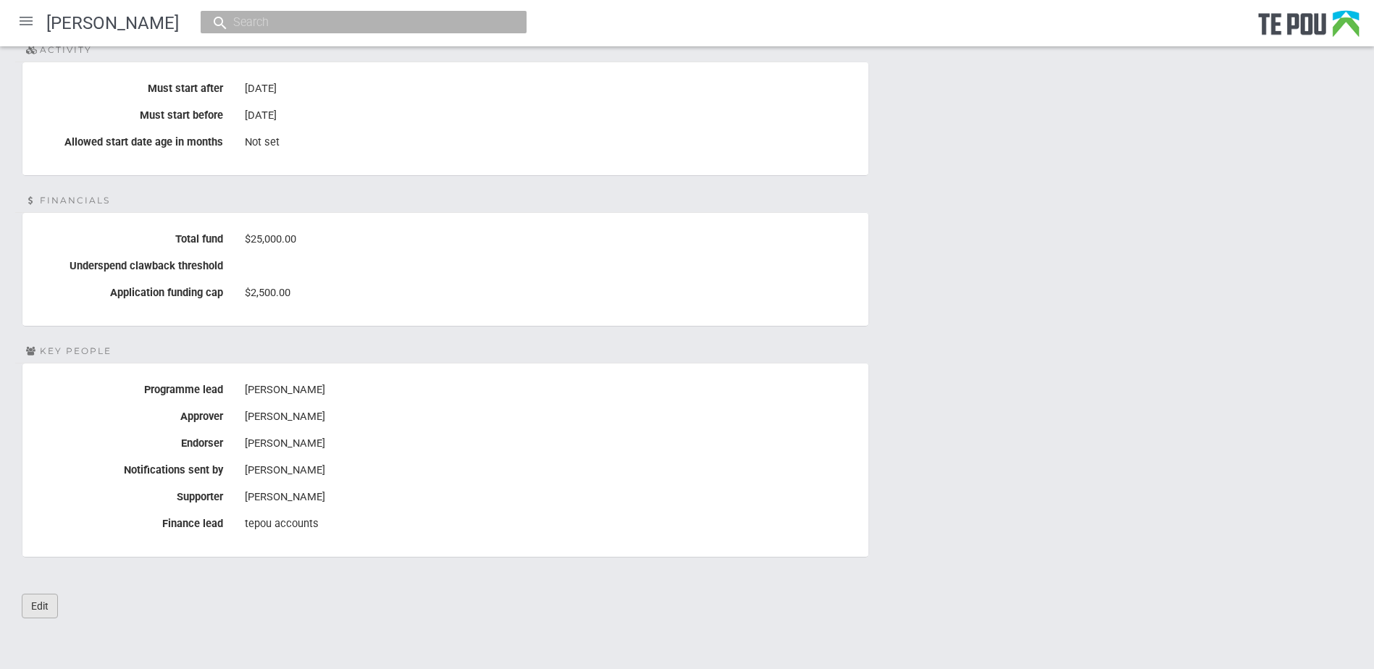
click at [47, 608] on link "Edit" at bounding box center [40, 606] width 36 height 25
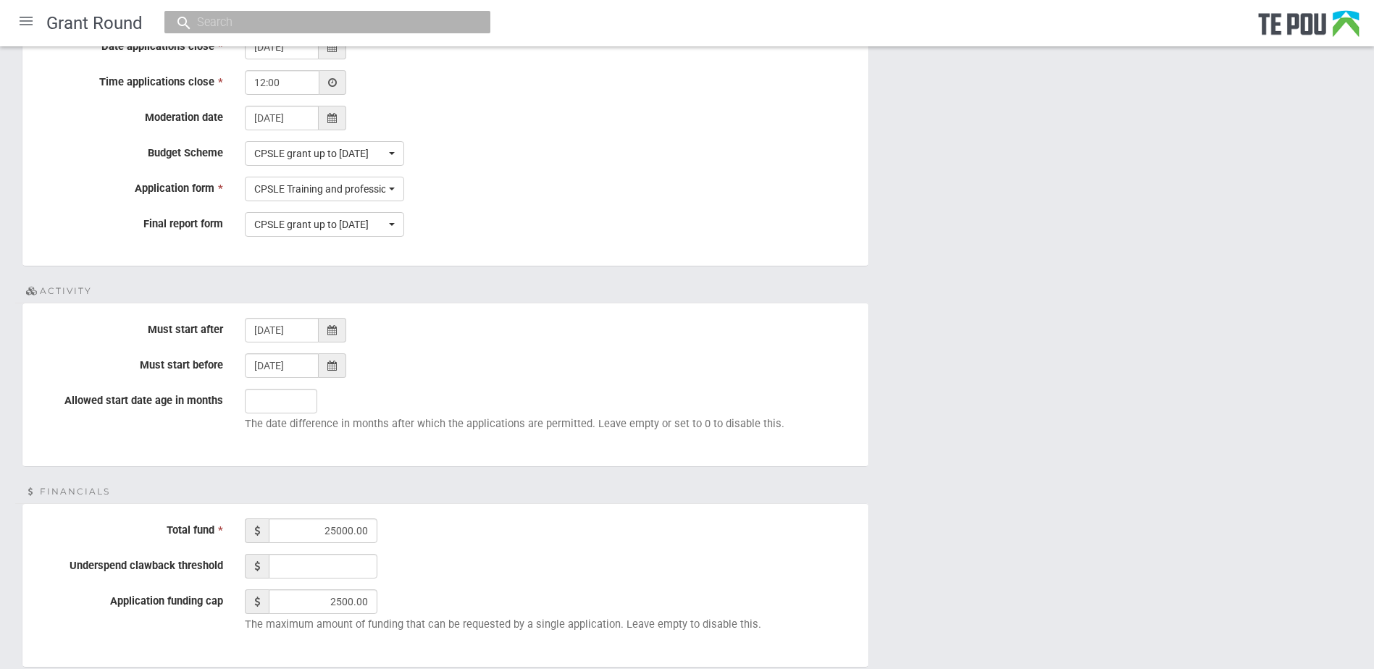
scroll to position [869, 0]
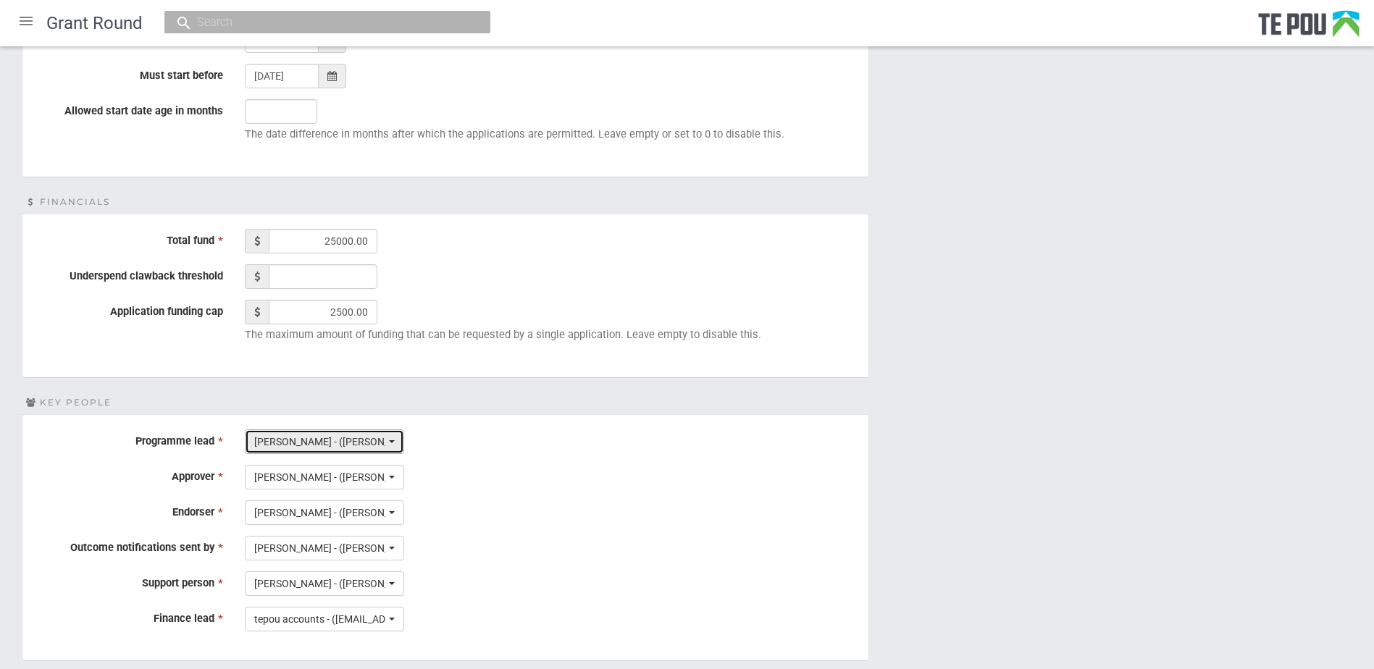
click at [359, 434] on button "Melody Ma - (melody.ma@tepou.co.nz)" at bounding box center [324, 441] width 159 height 25
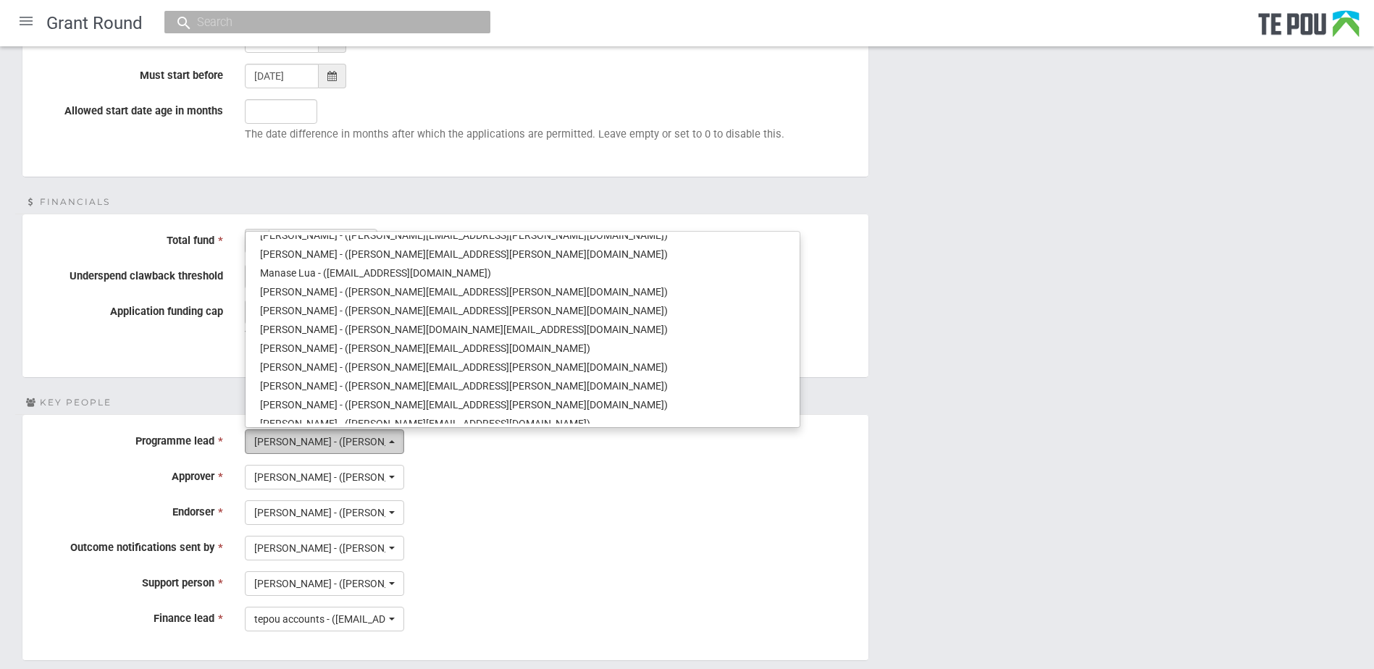
scroll to position [179, 0]
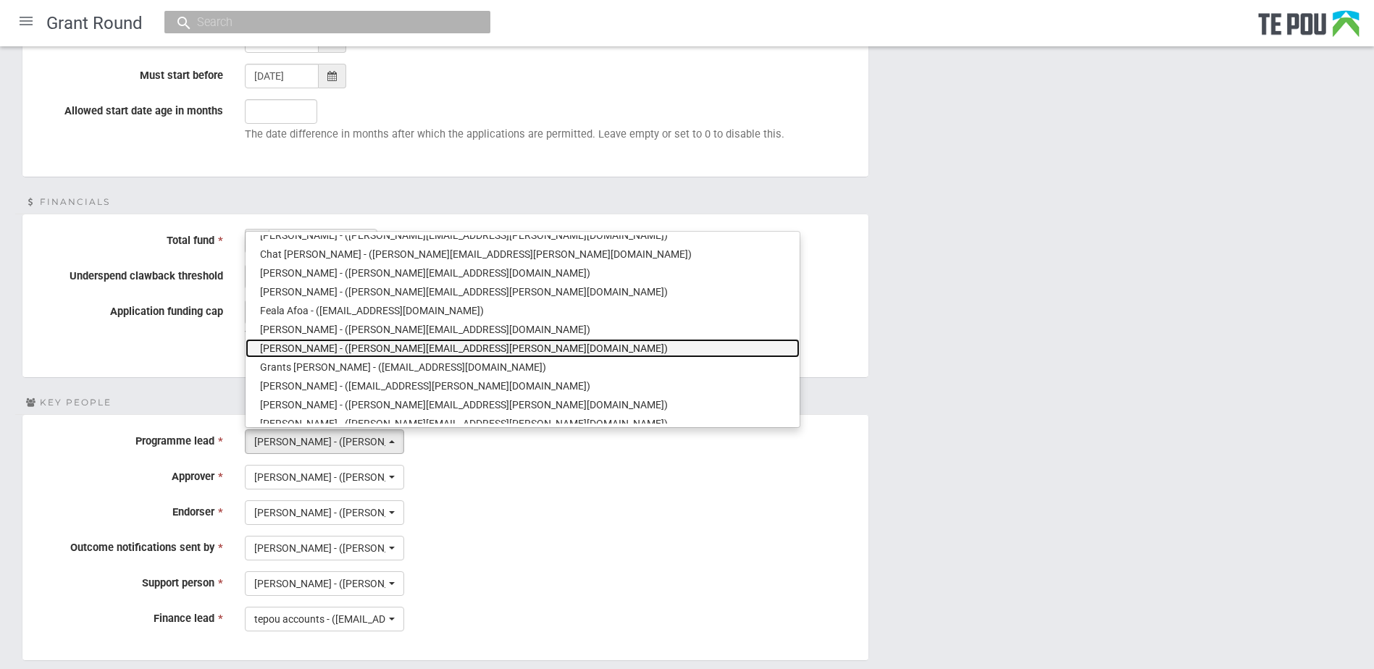
click at [336, 351] on span "Gina Giordani - (gina.giordani@tepou.co.nz)" at bounding box center [464, 348] width 408 height 14
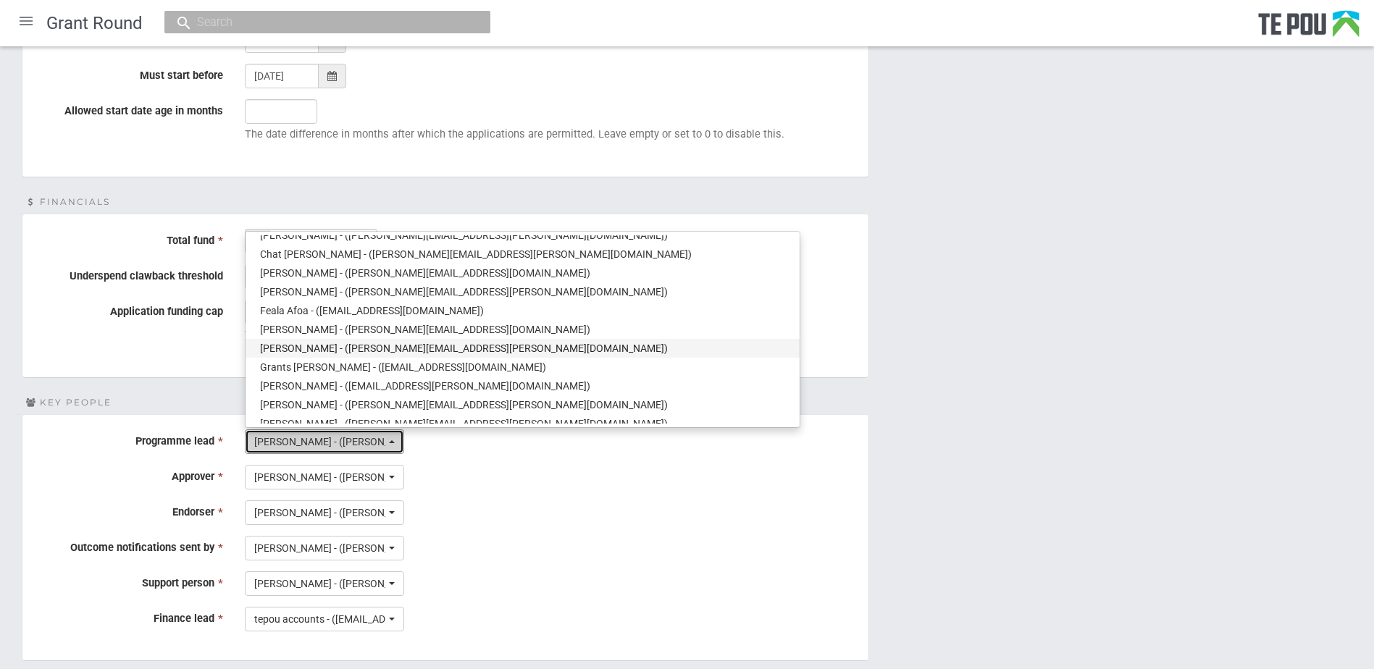
select select "80"
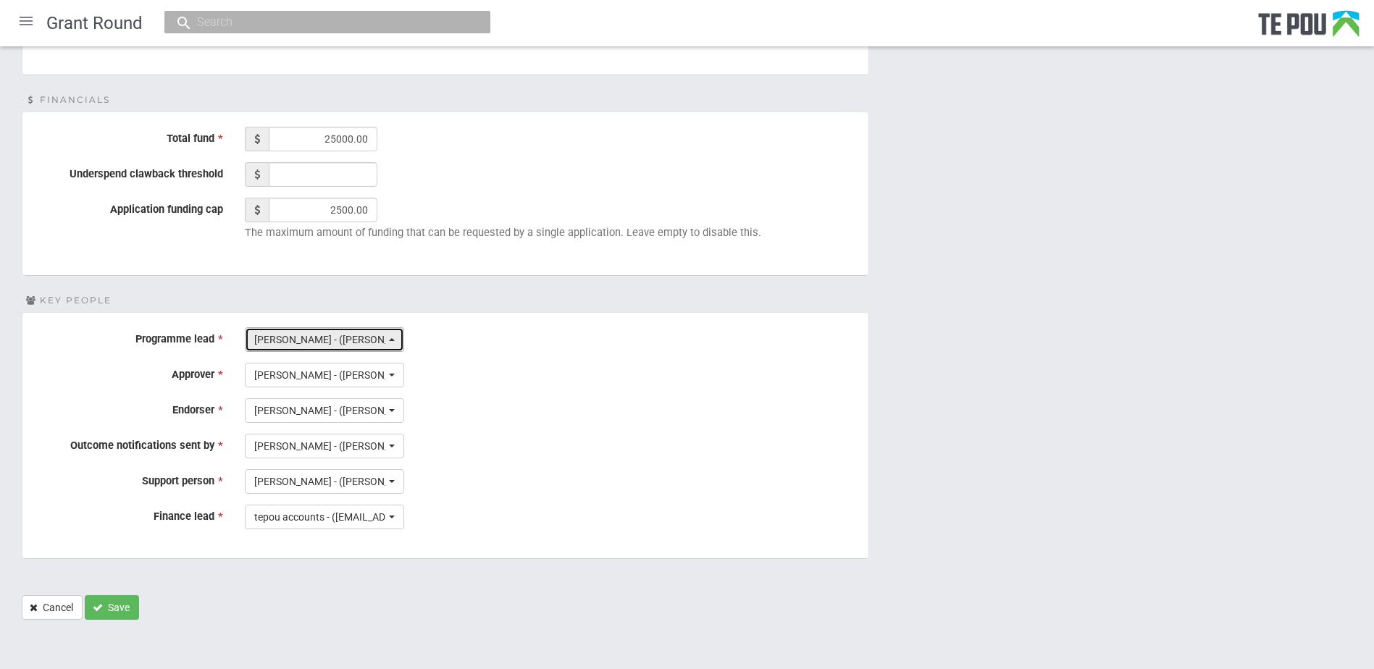
scroll to position [973, 0]
click at [115, 609] on button "Save" at bounding box center [112, 606] width 54 height 25
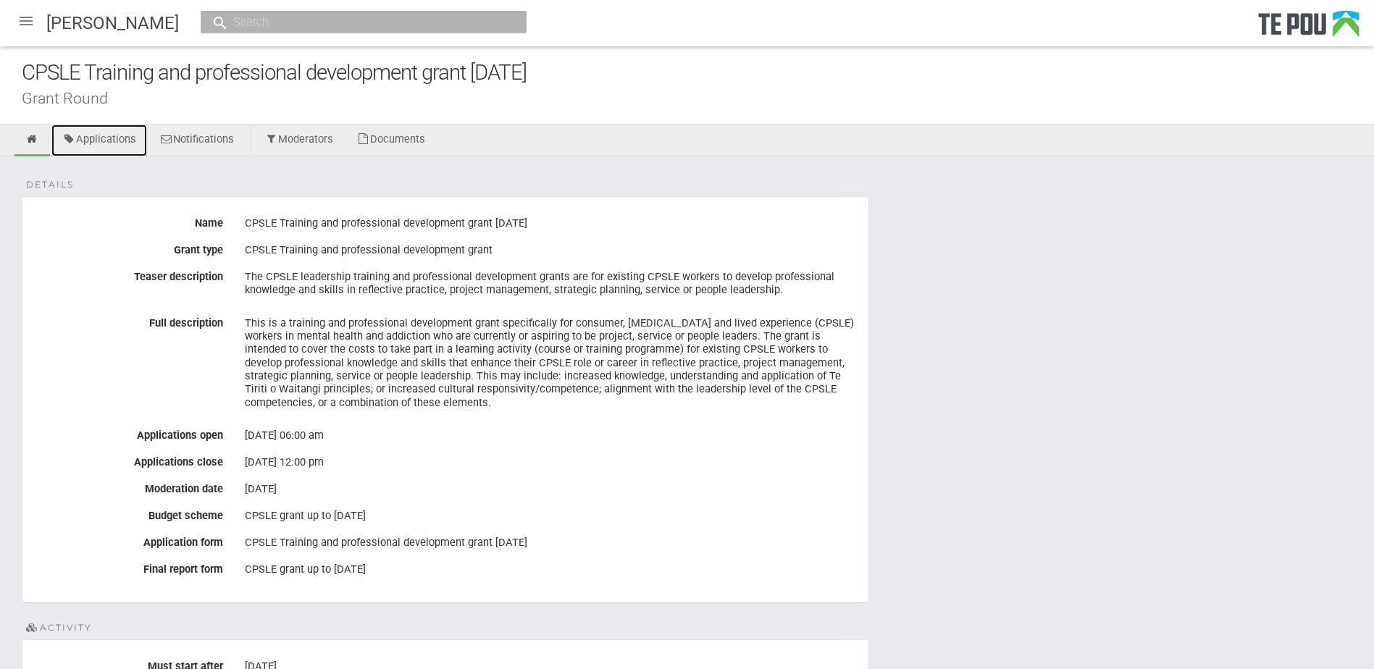
click at [111, 139] on link "Applications" at bounding box center [99, 141] width 96 height 32
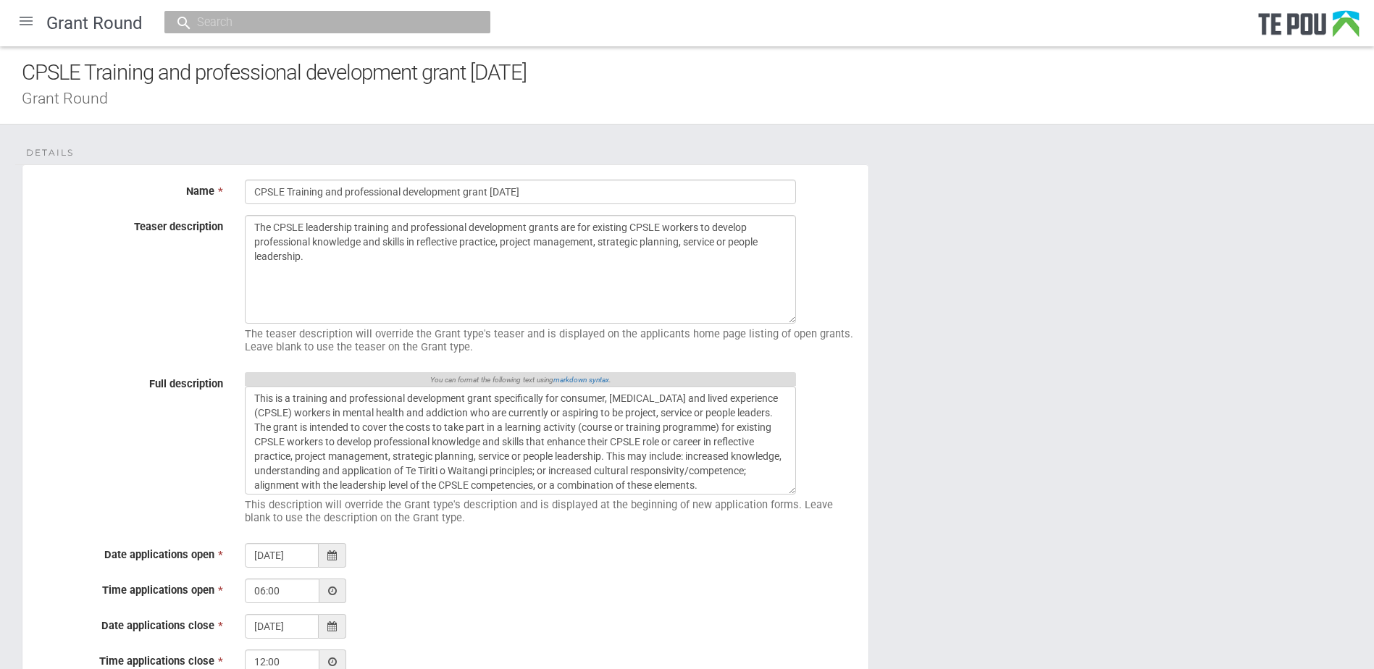
scroll to position [973, 0]
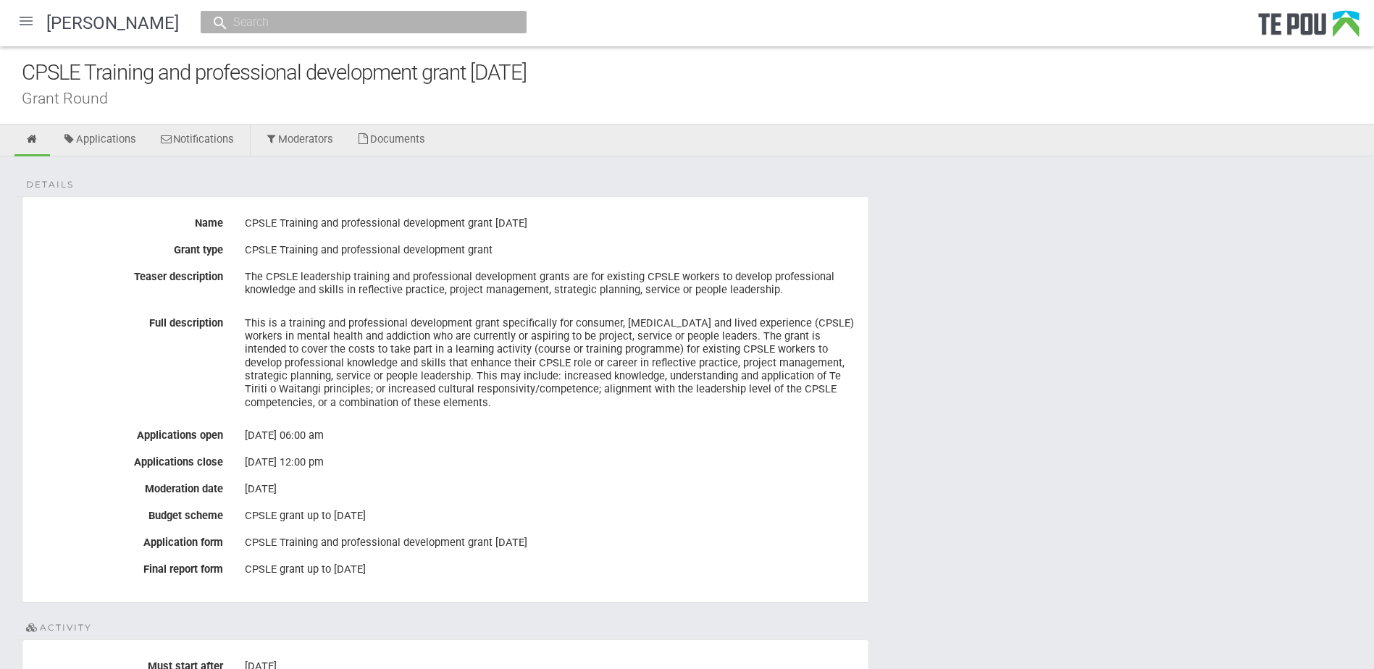
scroll to position [578, 0]
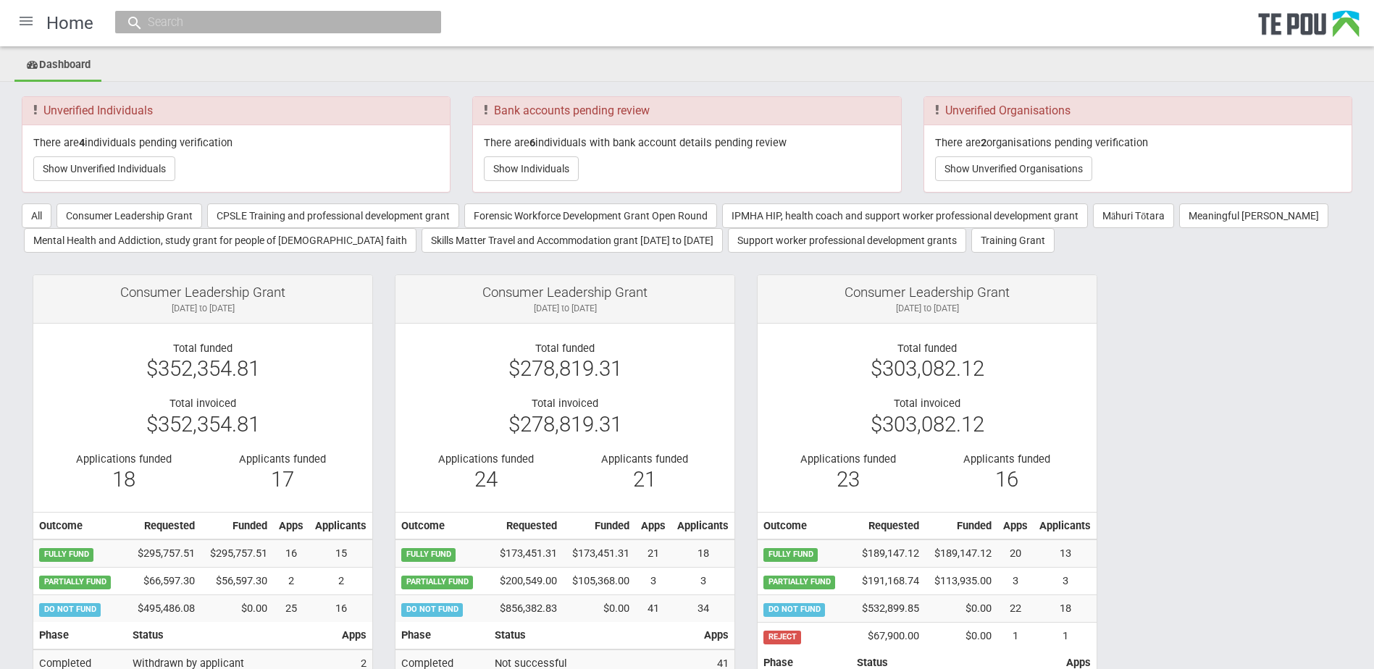
click at [27, 17] on div at bounding box center [26, 21] width 35 height 35
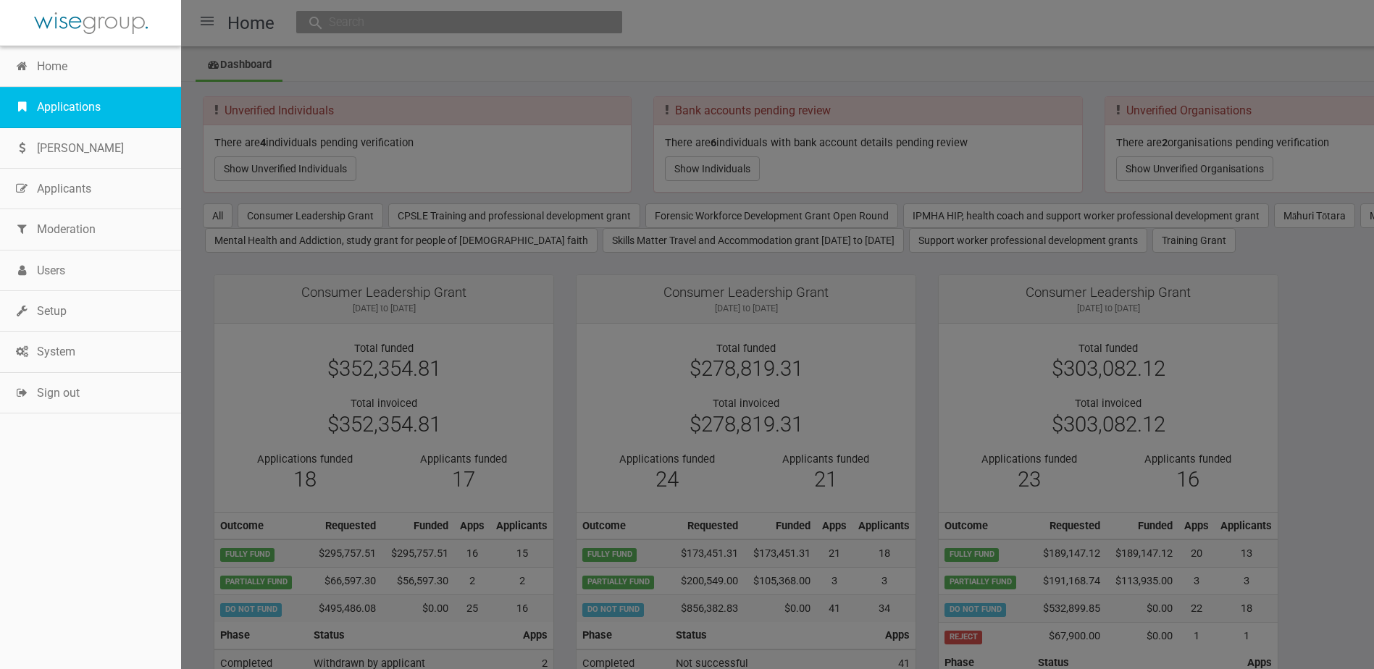
click at [38, 103] on link "Applications" at bounding box center [90, 107] width 181 height 41
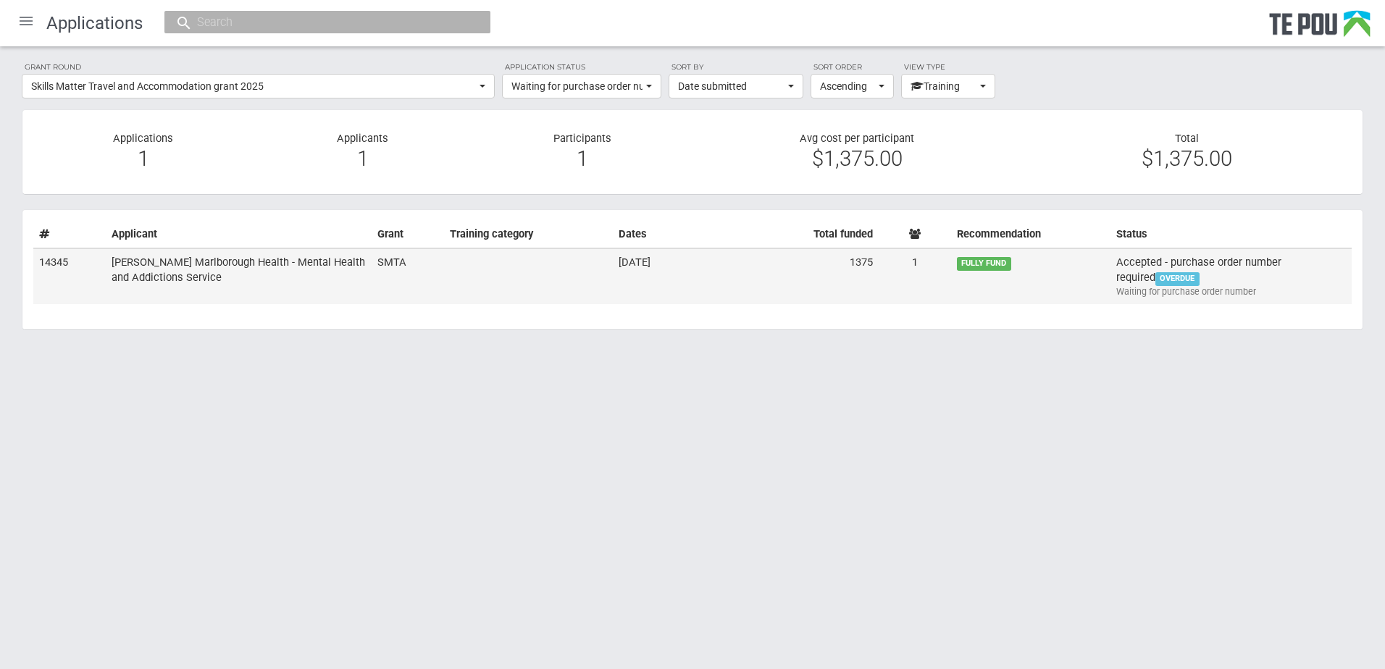
click at [265, 272] on td "[PERSON_NAME] Marlborough Health - Mental Health and Addictions Service" at bounding box center [239, 276] width 266 height 56
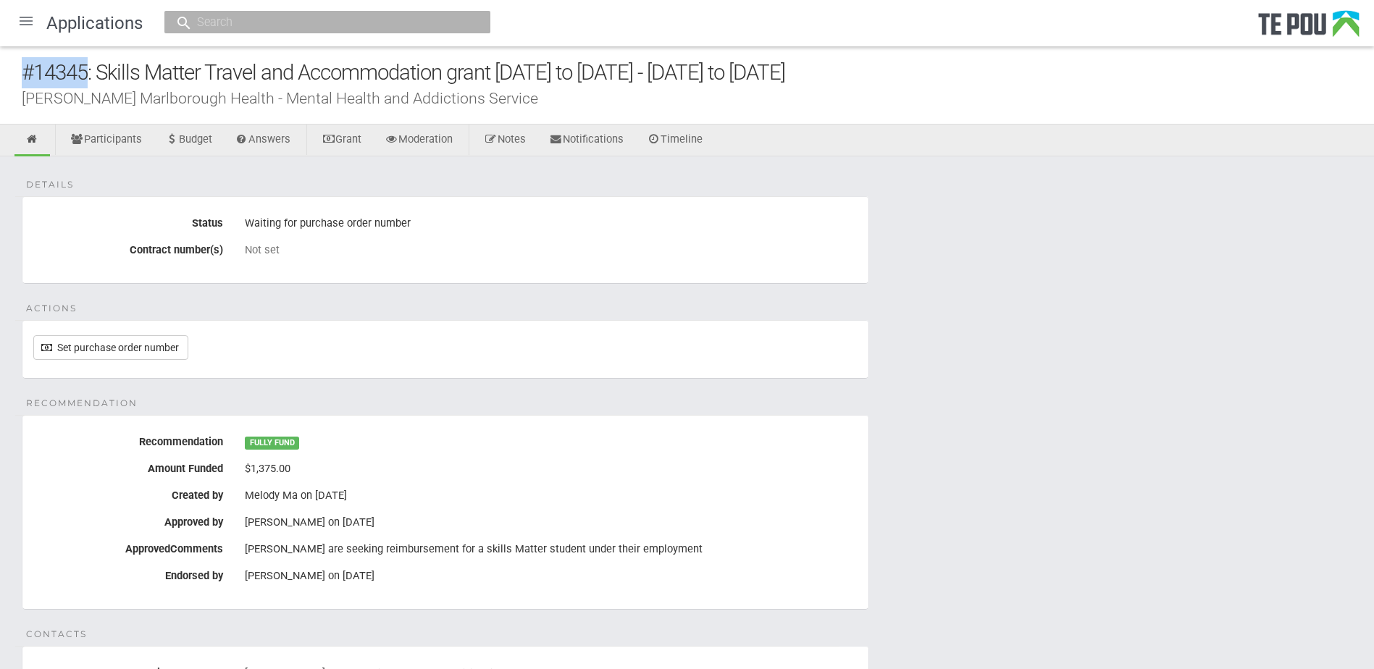
drag, startPoint x: 90, startPoint y: 71, endPoint x: 23, endPoint y: 67, distance: 66.7
click at [23, 67] on div "#14345: Skills Matter Travel and Accommodation grant 2022 to 2025 - 16 Jun 2025…" at bounding box center [698, 72] width 1352 height 31
copy div "#14345"
click at [30, 27] on div at bounding box center [26, 21] width 35 height 35
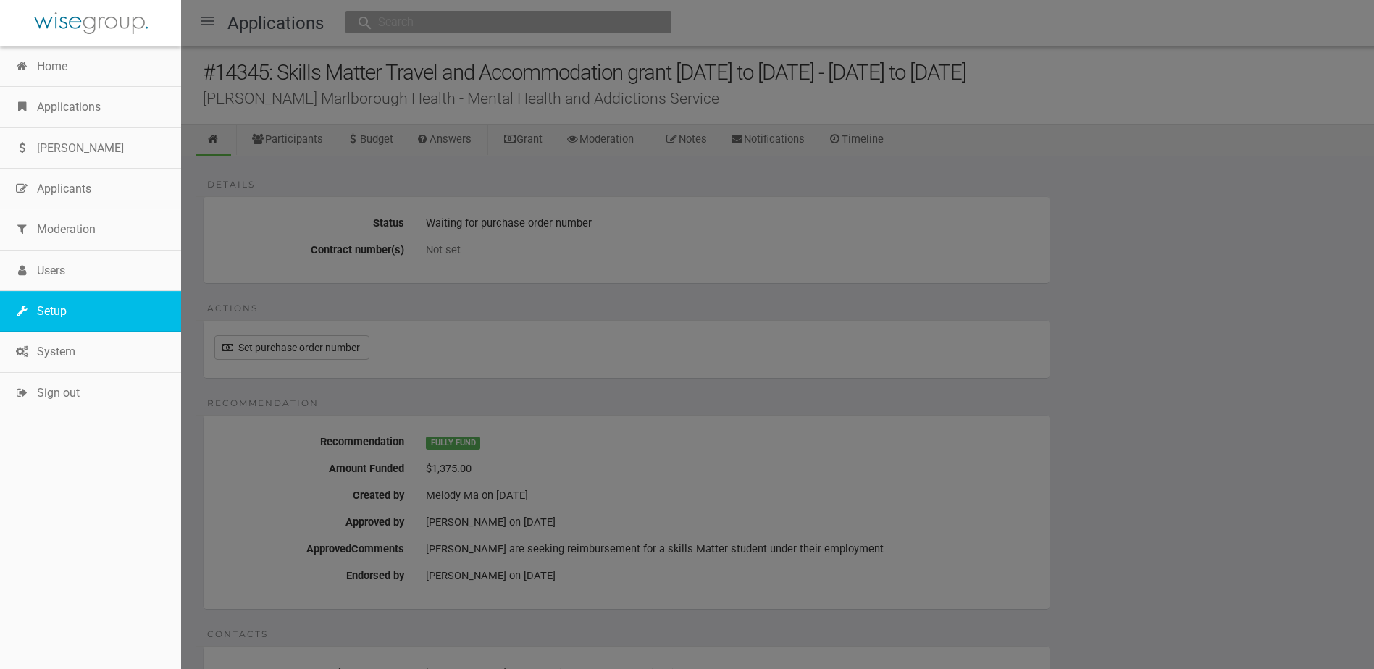
click at [54, 322] on link "Setup" at bounding box center [90, 311] width 181 height 41
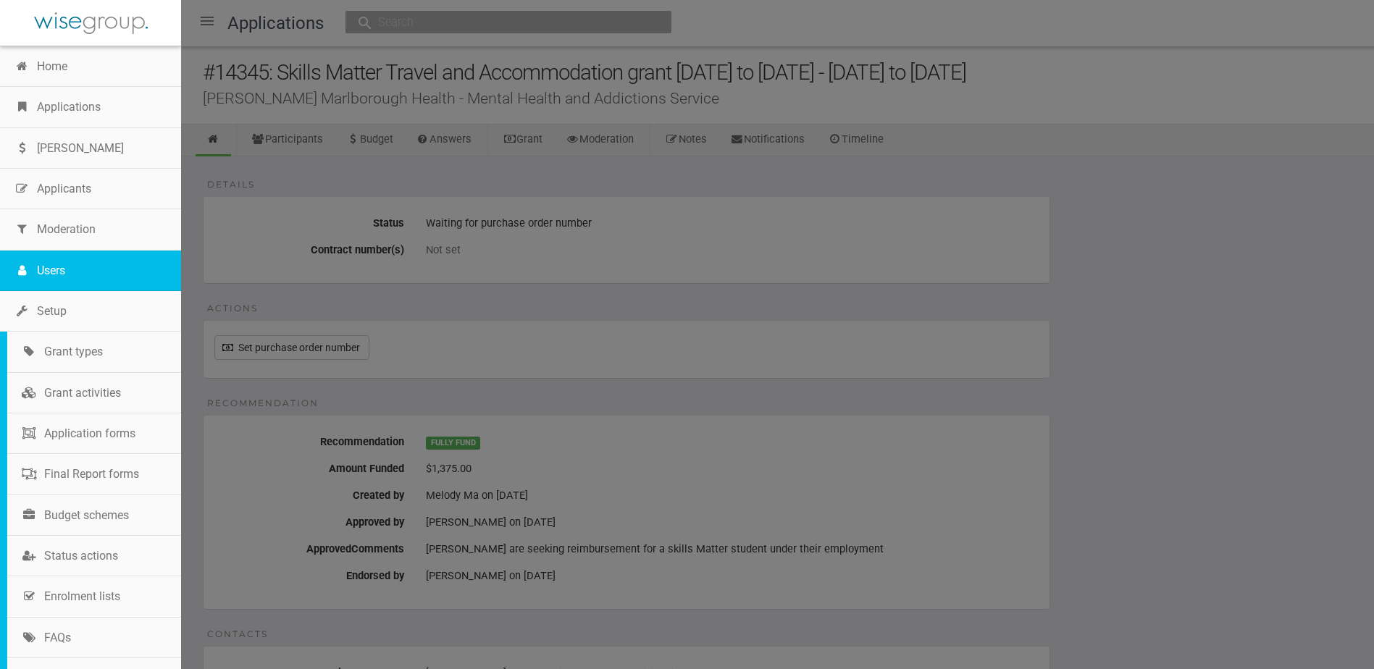
click at [72, 281] on link "Users" at bounding box center [90, 271] width 181 height 41
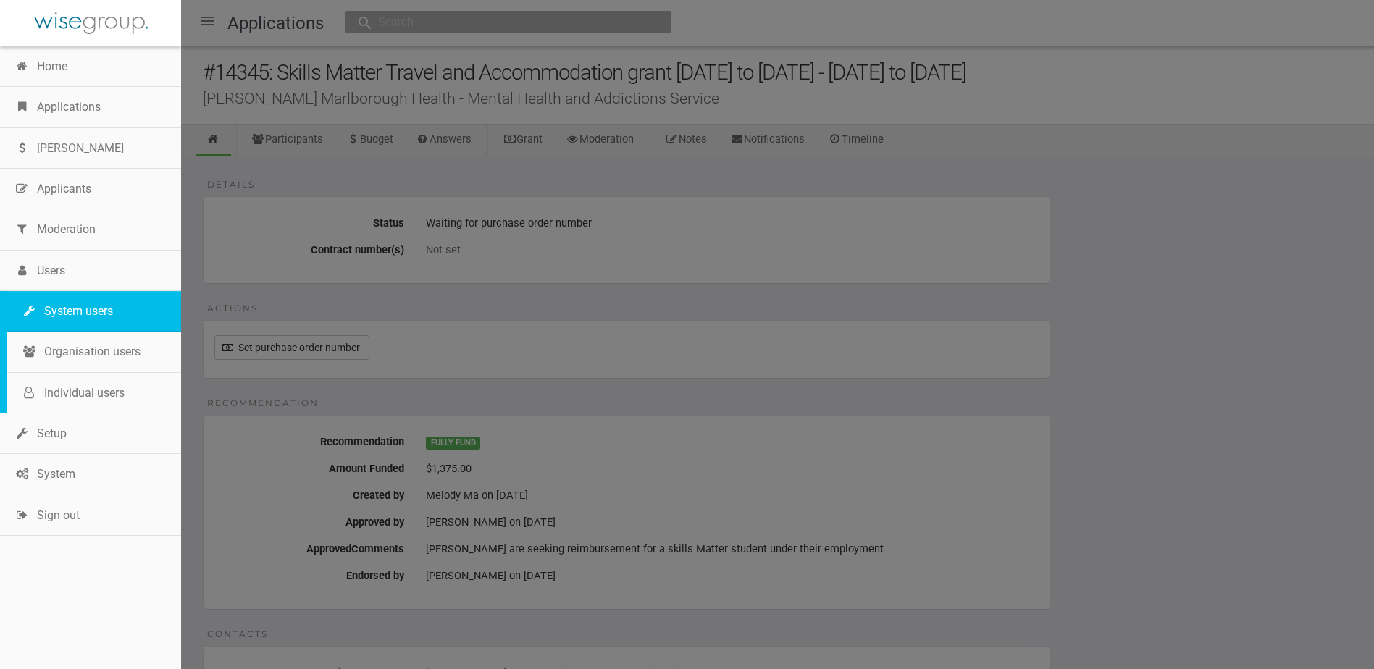
click at [70, 314] on link "System users" at bounding box center [94, 311] width 174 height 41
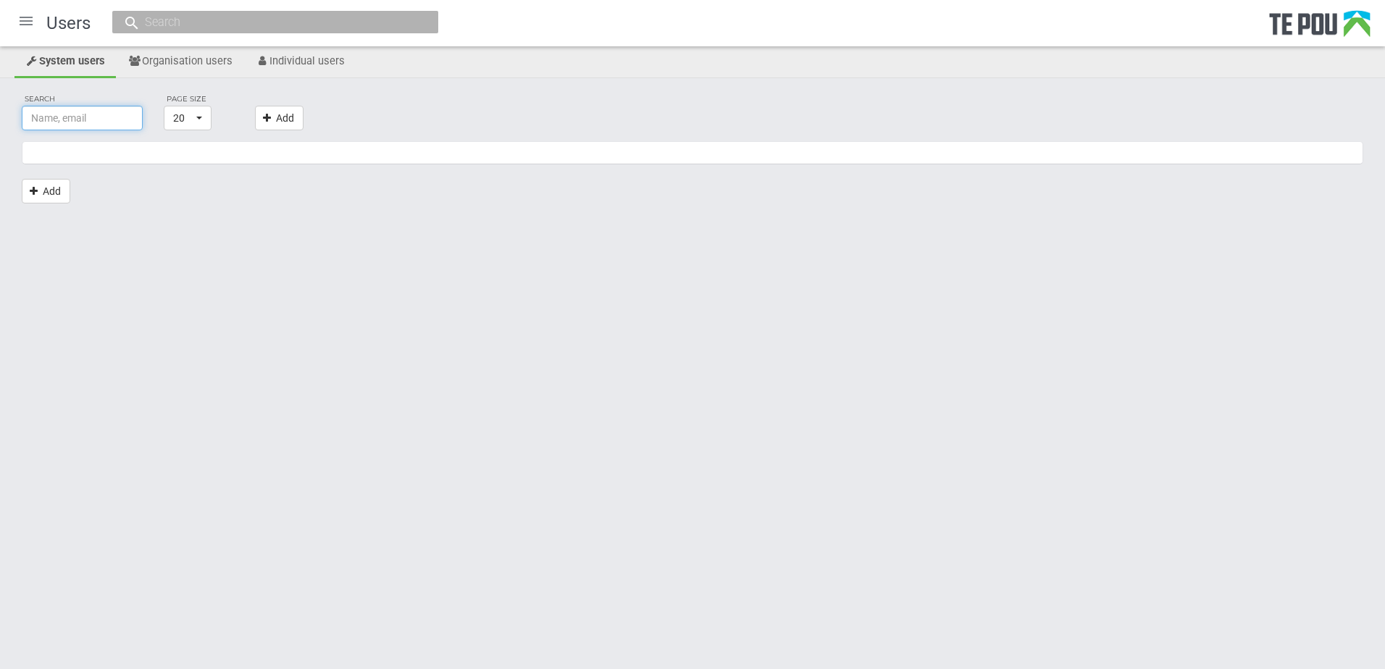
click at [81, 120] on input "text" at bounding box center [82, 118] width 121 height 25
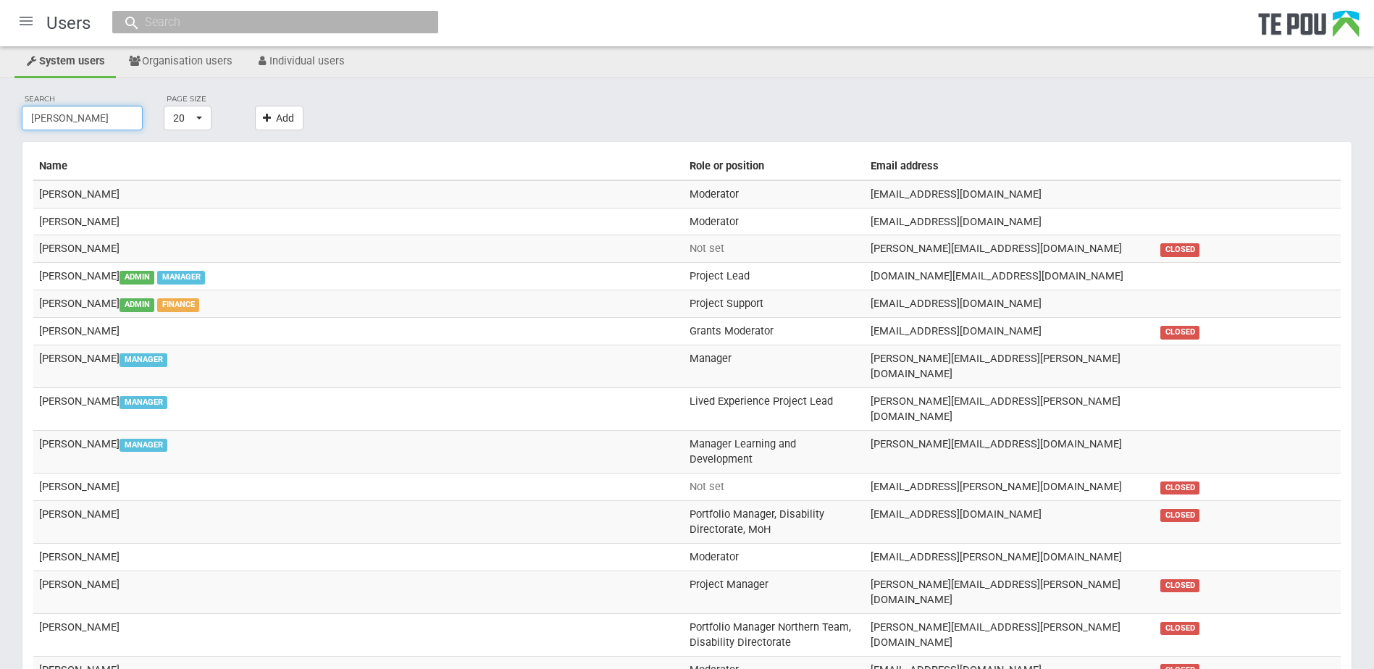
type input "[PERSON_NAME]"
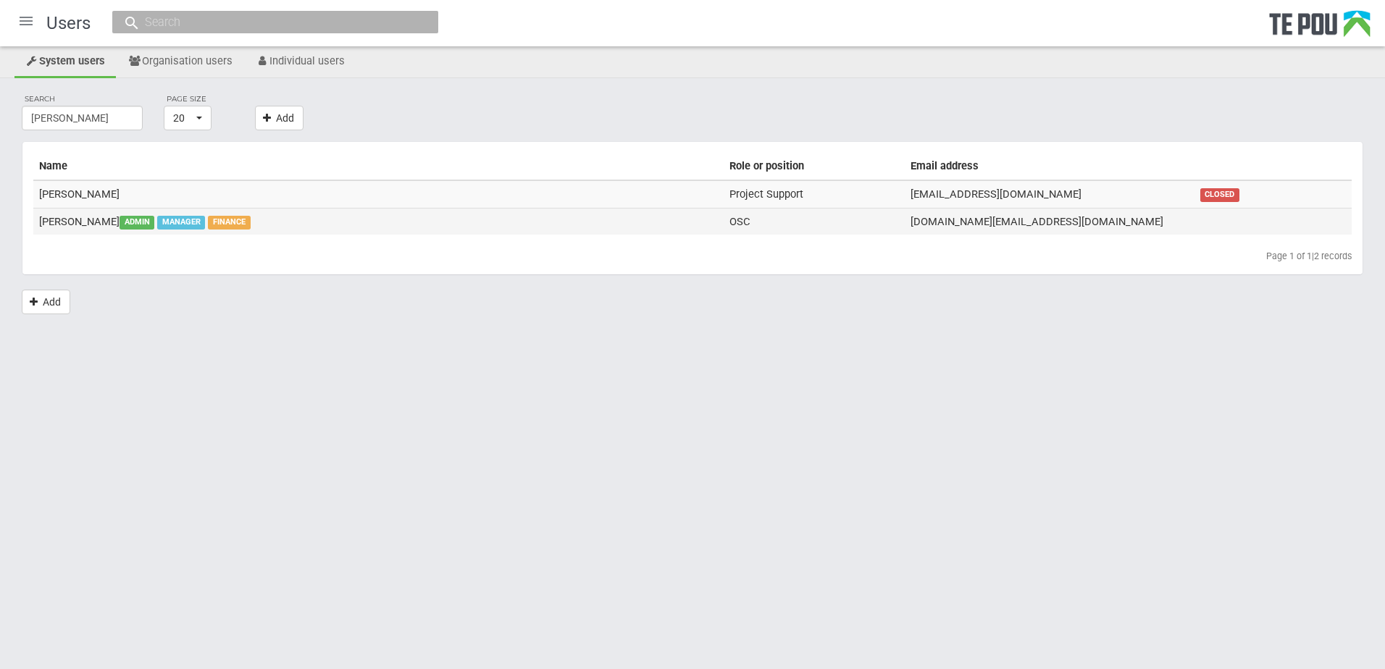
click at [258, 222] on td "[PERSON_NAME] ADMIN MANAGER FINANCE" at bounding box center [378, 221] width 690 height 27
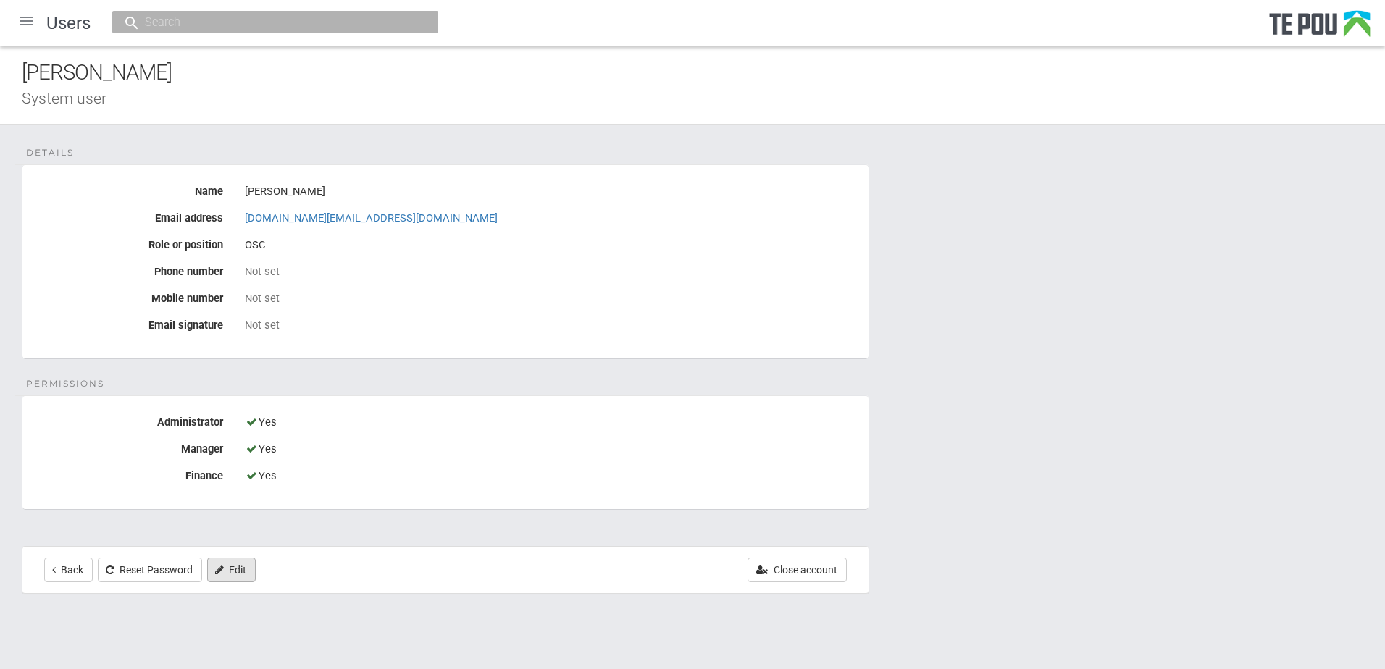
click at [229, 574] on link "Edit" at bounding box center [231, 570] width 49 height 25
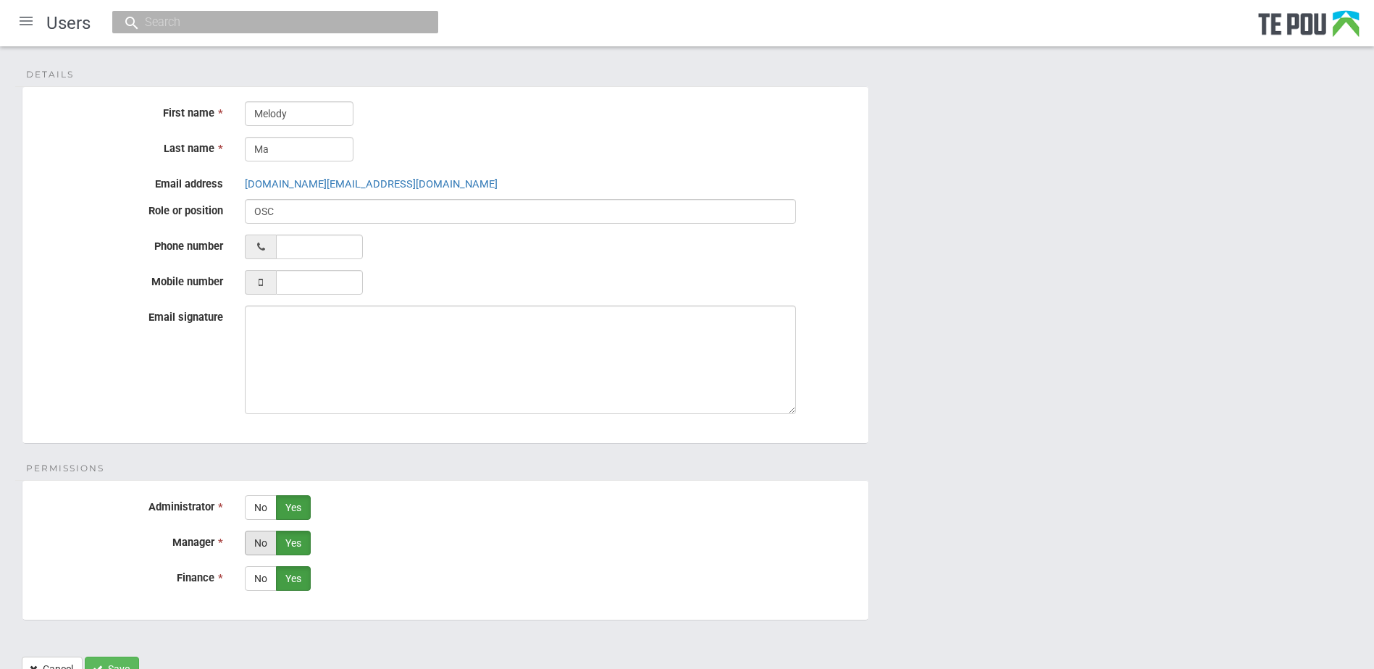
click at [261, 540] on label "No" at bounding box center [261, 543] width 32 height 25
radio input "true"
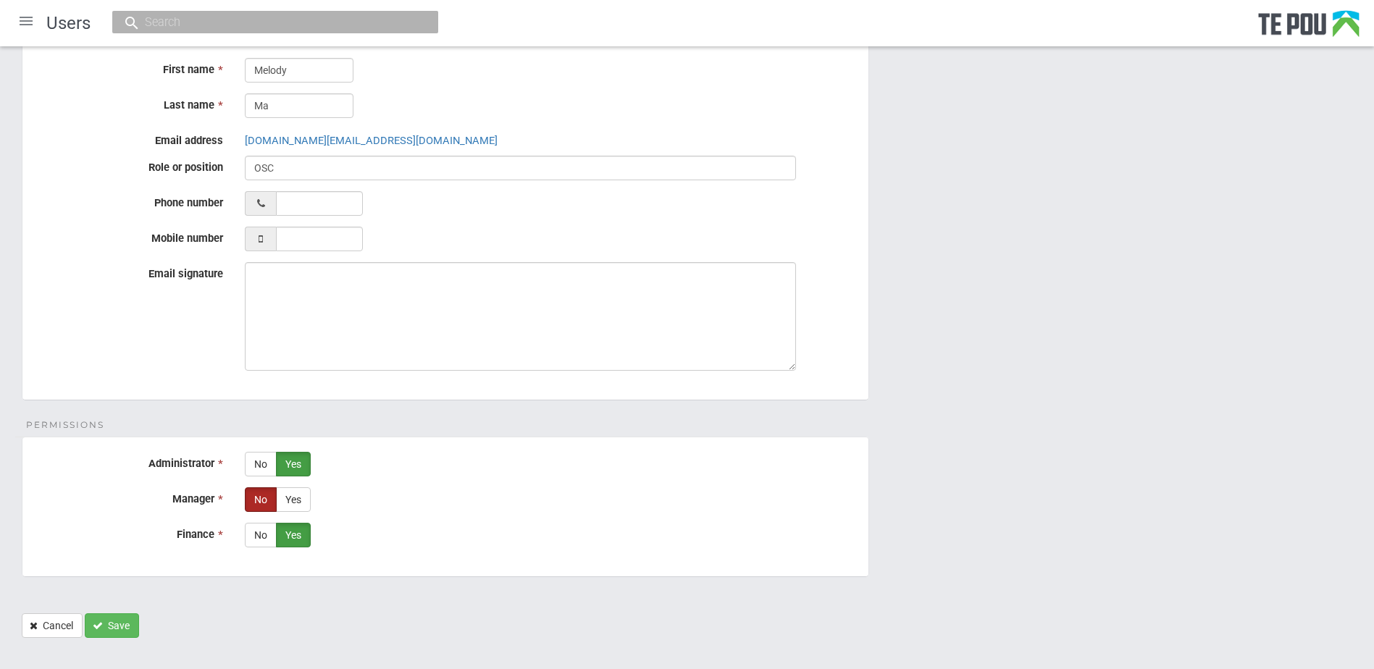
scroll to position [63, 0]
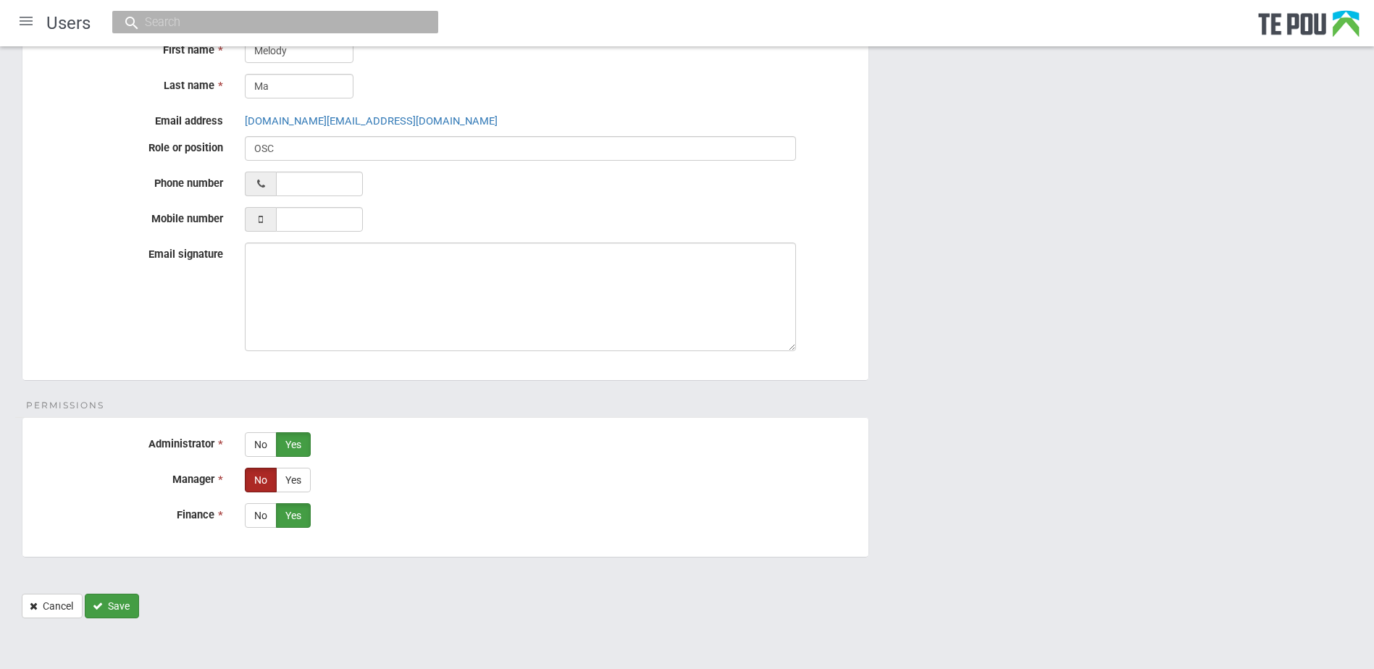
click at [107, 607] on button "Save" at bounding box center [112, 606] width 54 height 25
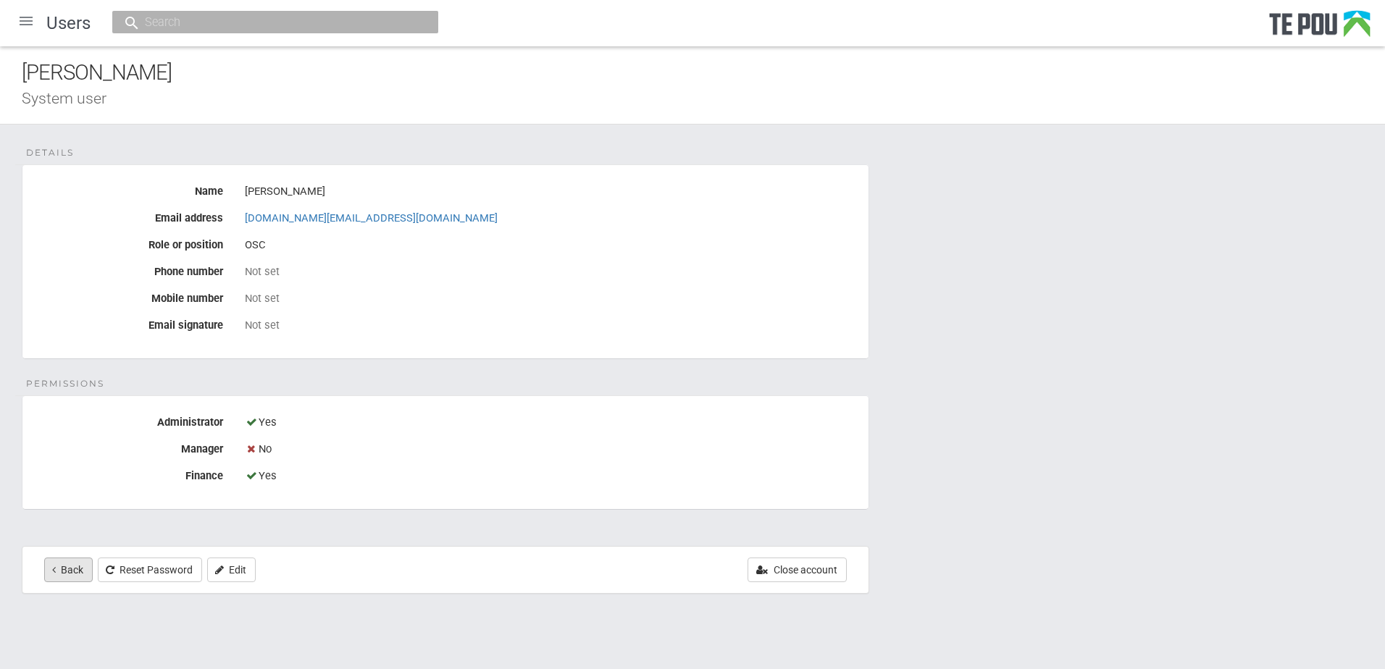
click at [71, 572] on link "Back" at bounding box center [68, 570] width 49 height 25
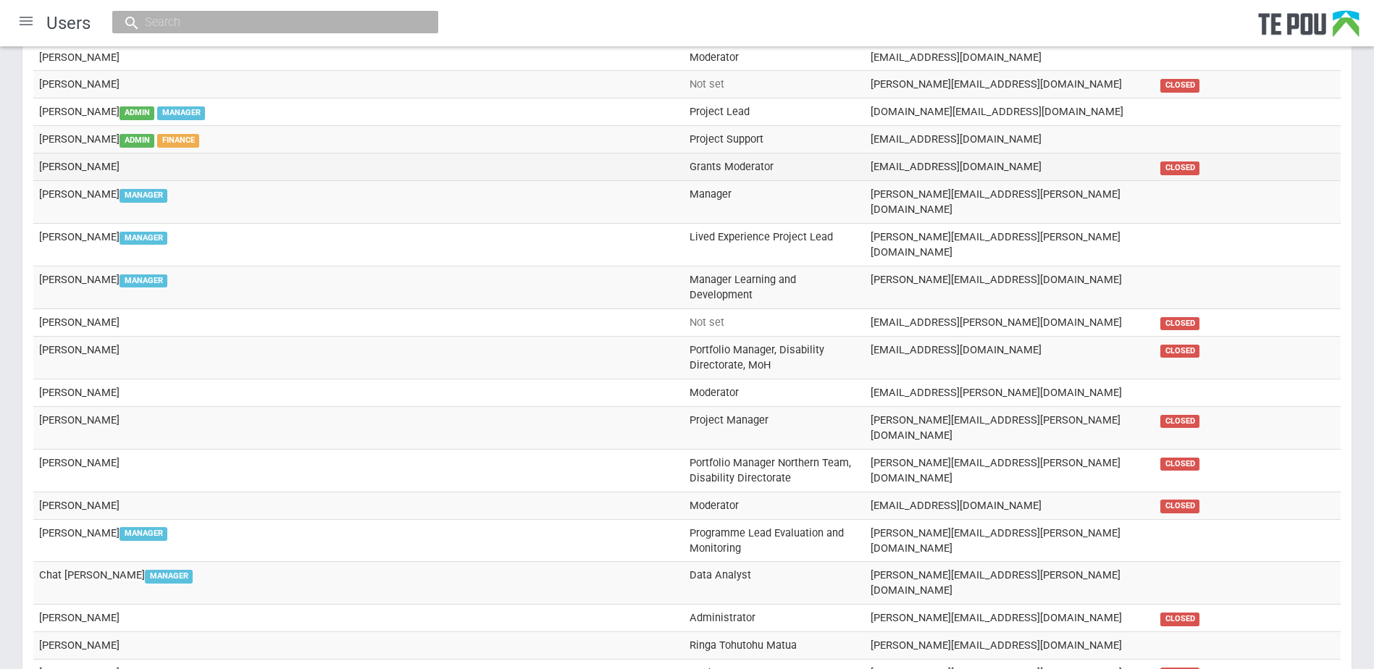
scroll to position [217, 0]
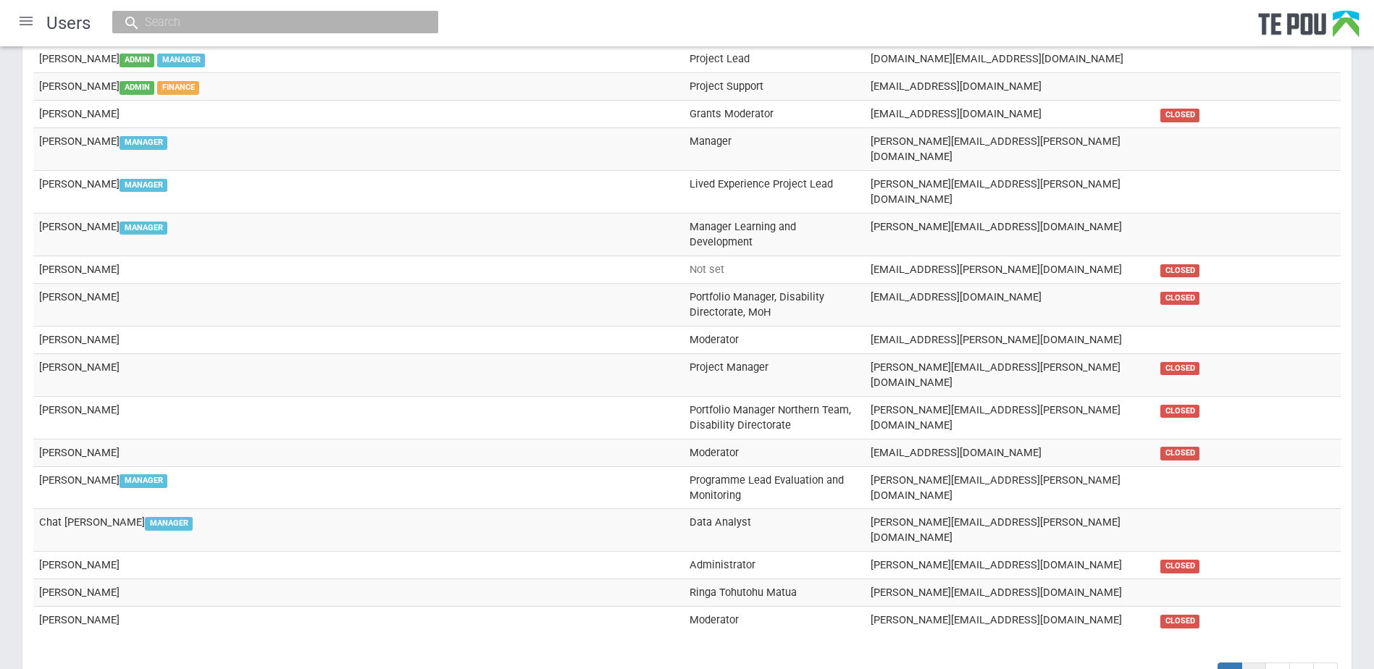
click at [1258, 663] on span "2" at bounding box center [1253, 675] width 25 height 25
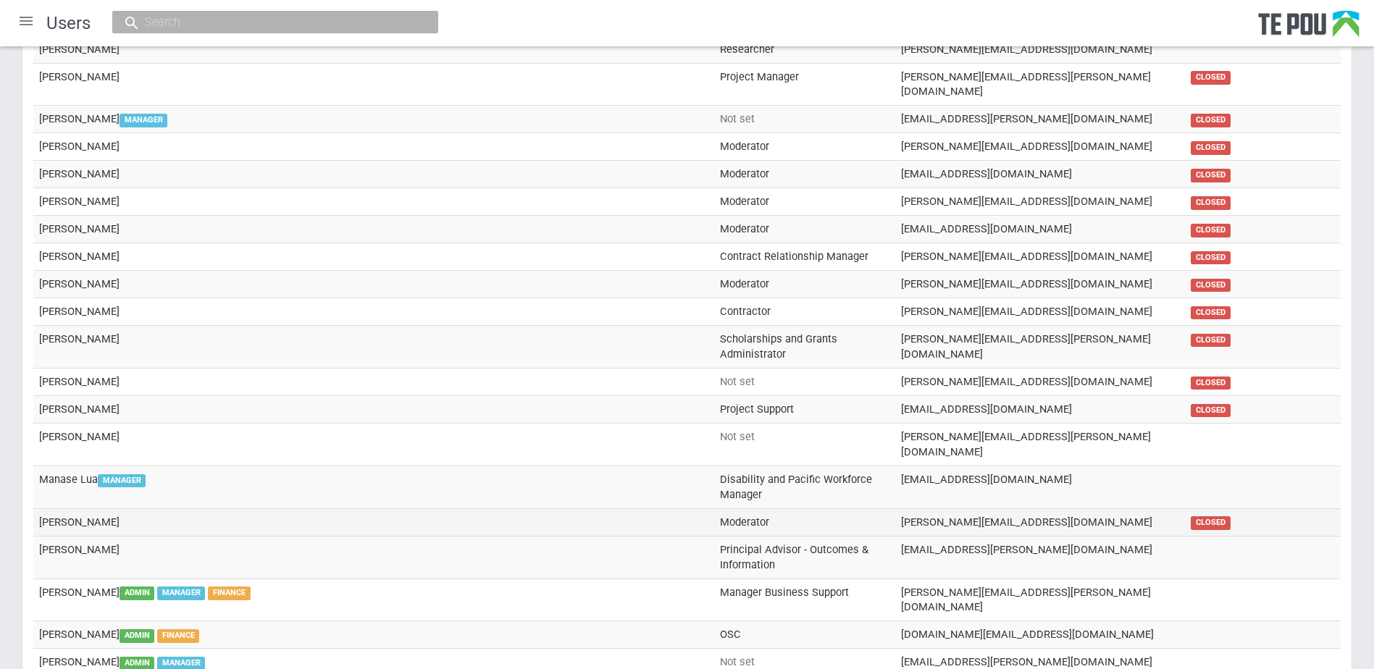
scroll to position [72, 0]
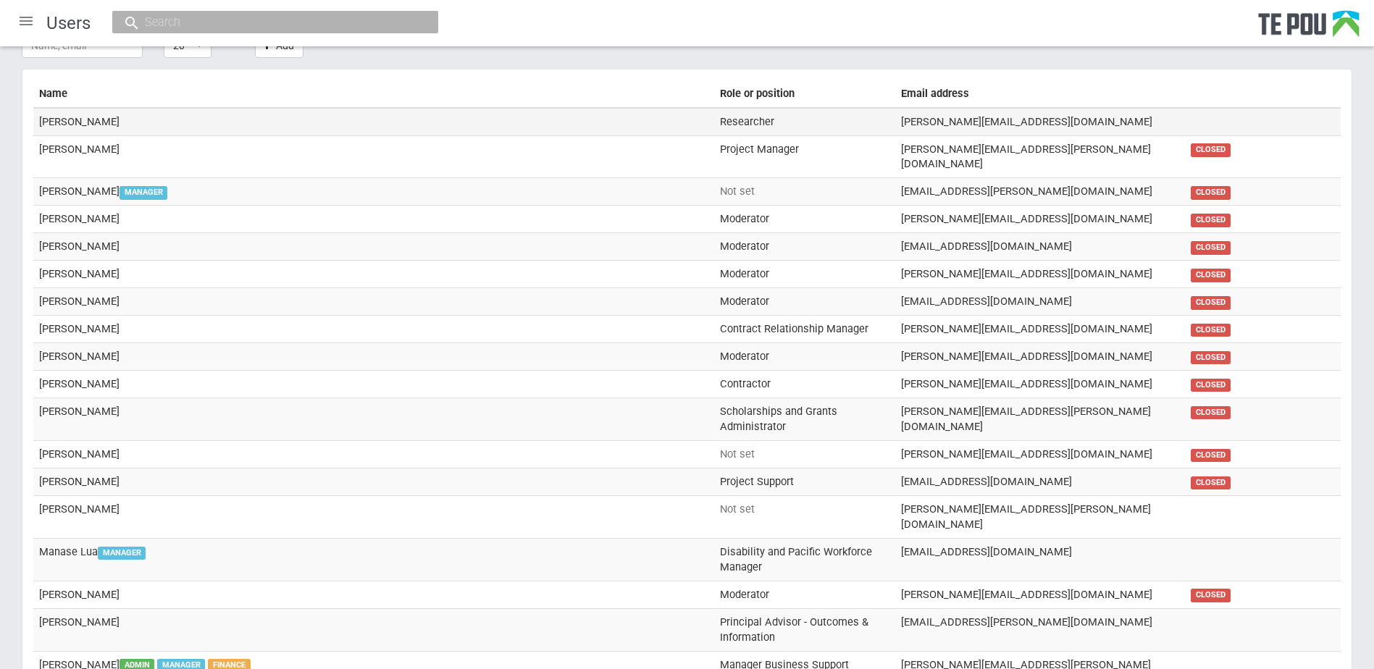
click at [444, 118] on td "[PERSON_NAME]" at bounding box center [373, 122] width 681 height 28
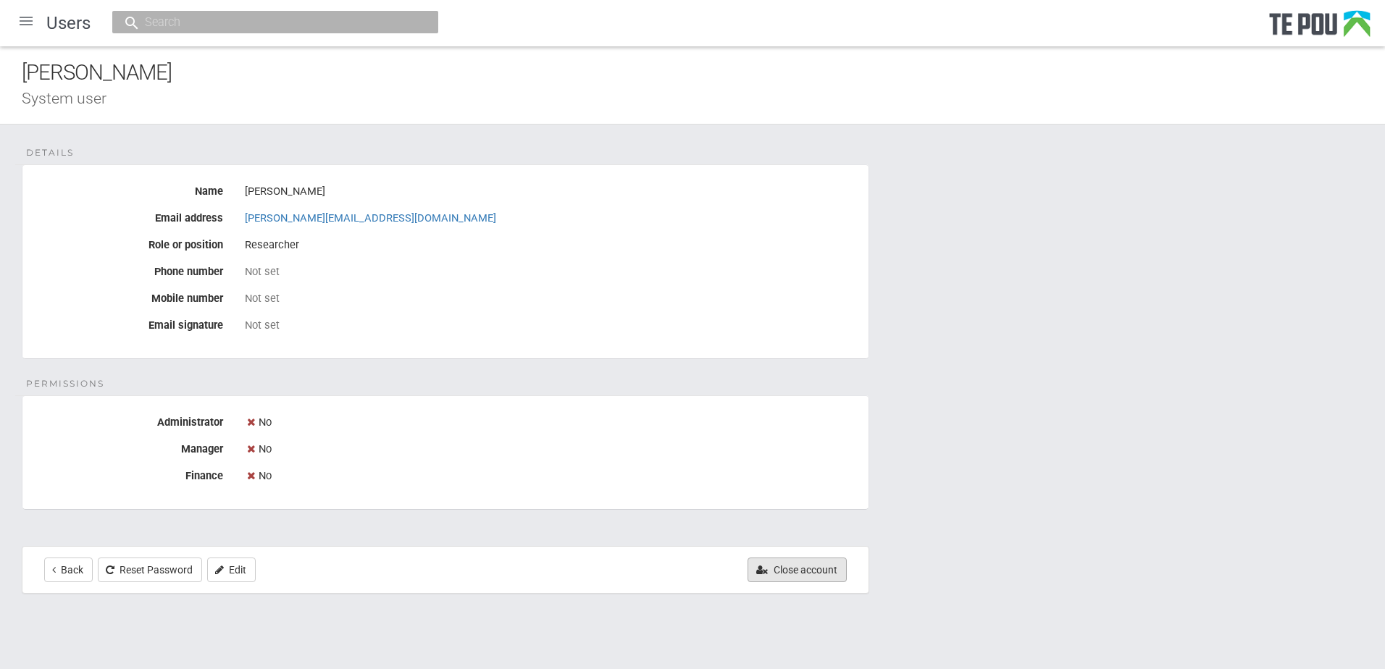
click at [775, 573] on button "Close account" at bounding box center [796, 570] width 99 height 25
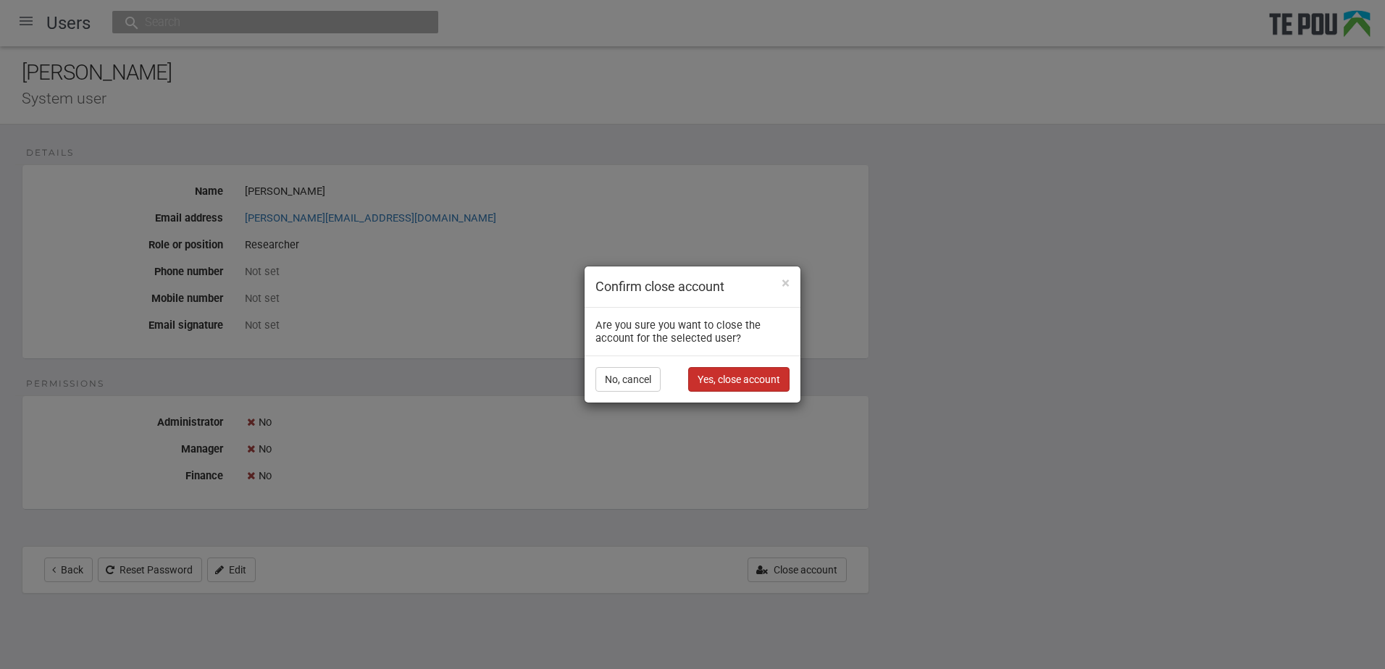
click at [724, 386] on link "Yes, close account" at bounding box center [738, 379] width 101 height 25
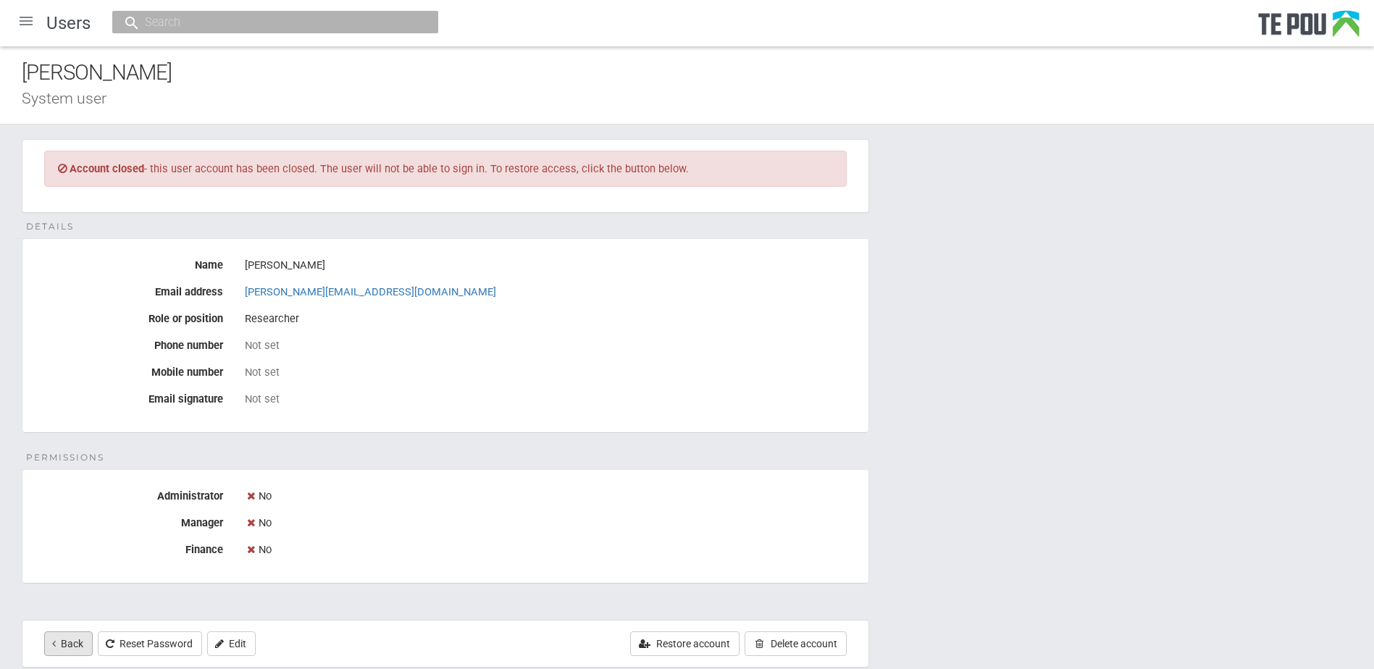
click at [75, 640] on link "Back" at bounding box center [68, 644] width 49 height 25
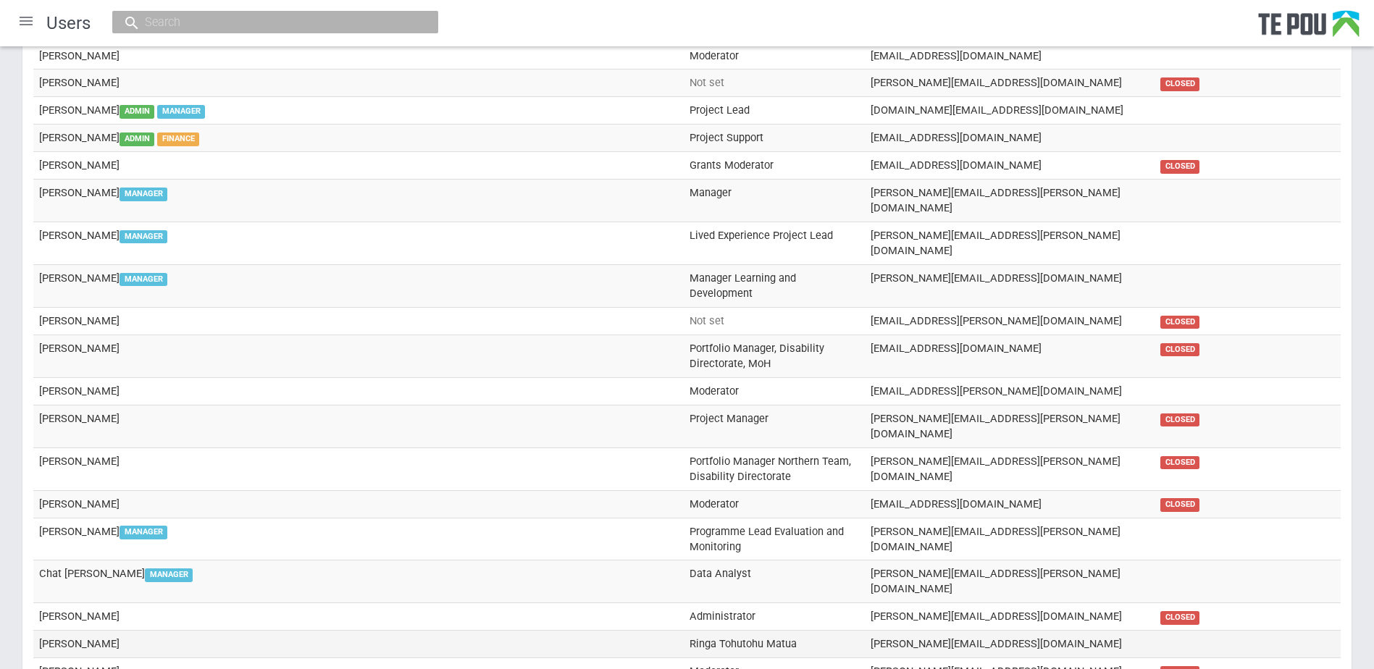
scroll to position [308, 0]
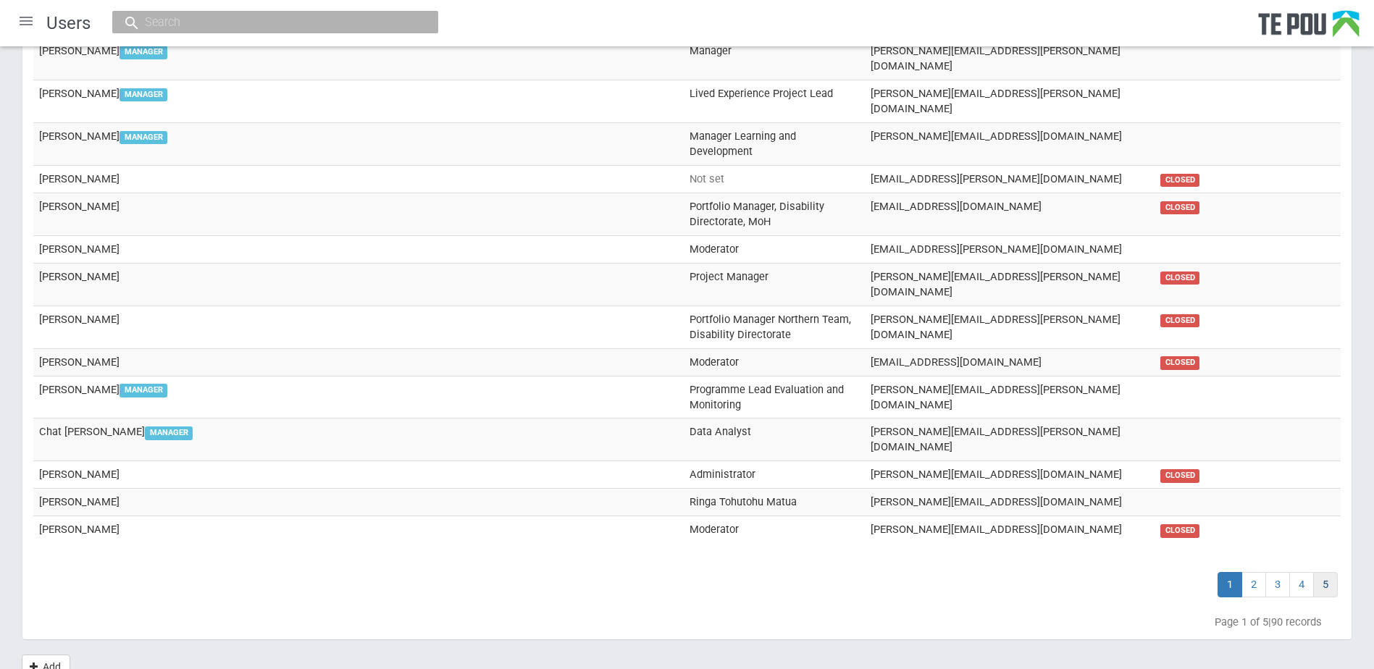
click at [1326, 572] on span "5" at bounding box center [1325, 584] width 25 height 25
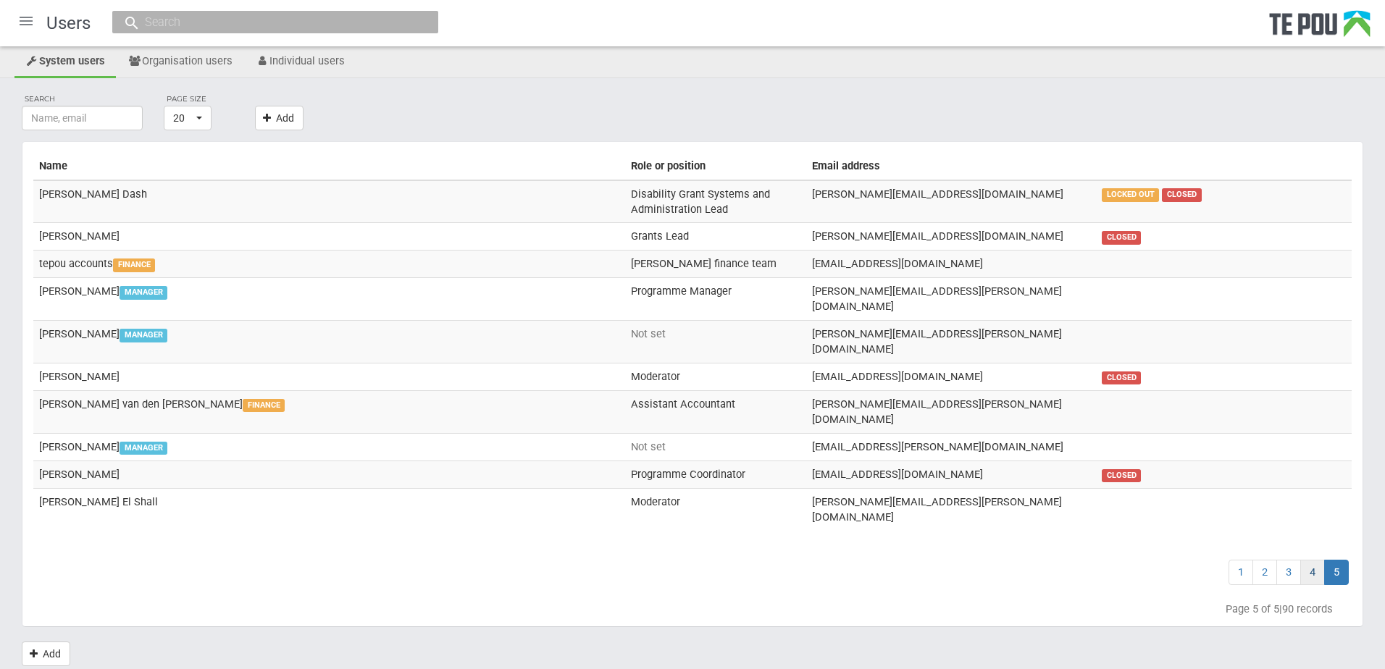
click at [1312, 560] on span "4" at bounding box center [1312, 572] width 25 height 25
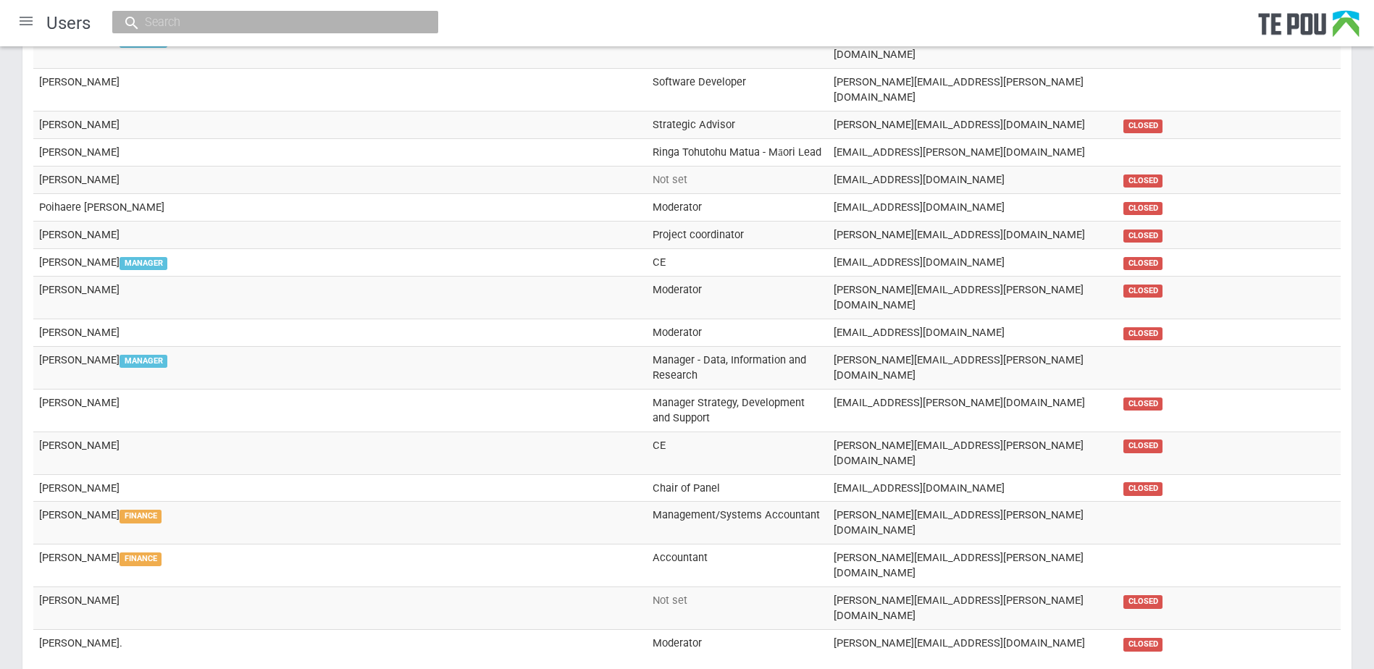
scroll to position [277, 0]
